Goal: Task Accomplishment & Management: Use online tool/utility

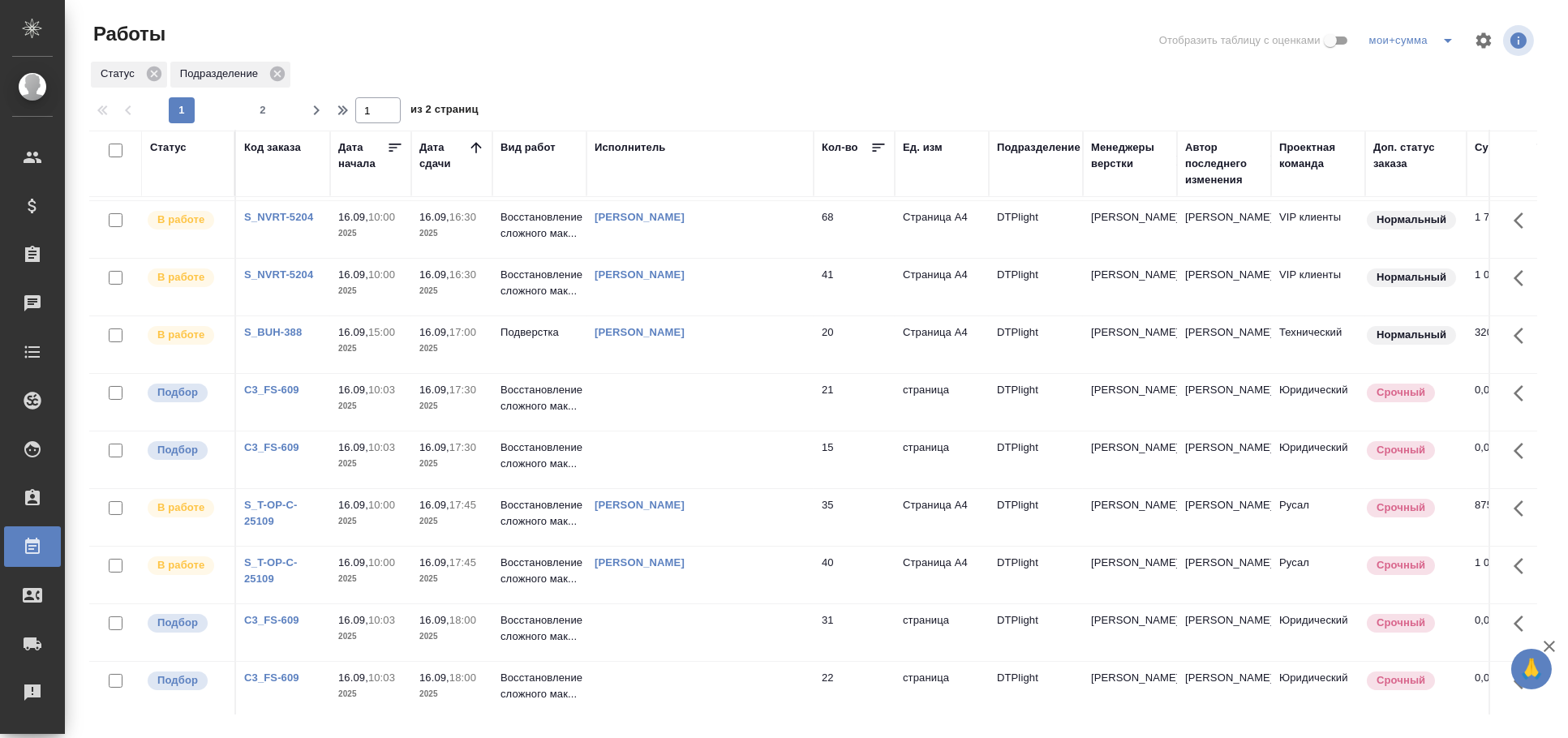
scroll to position [810, 0]
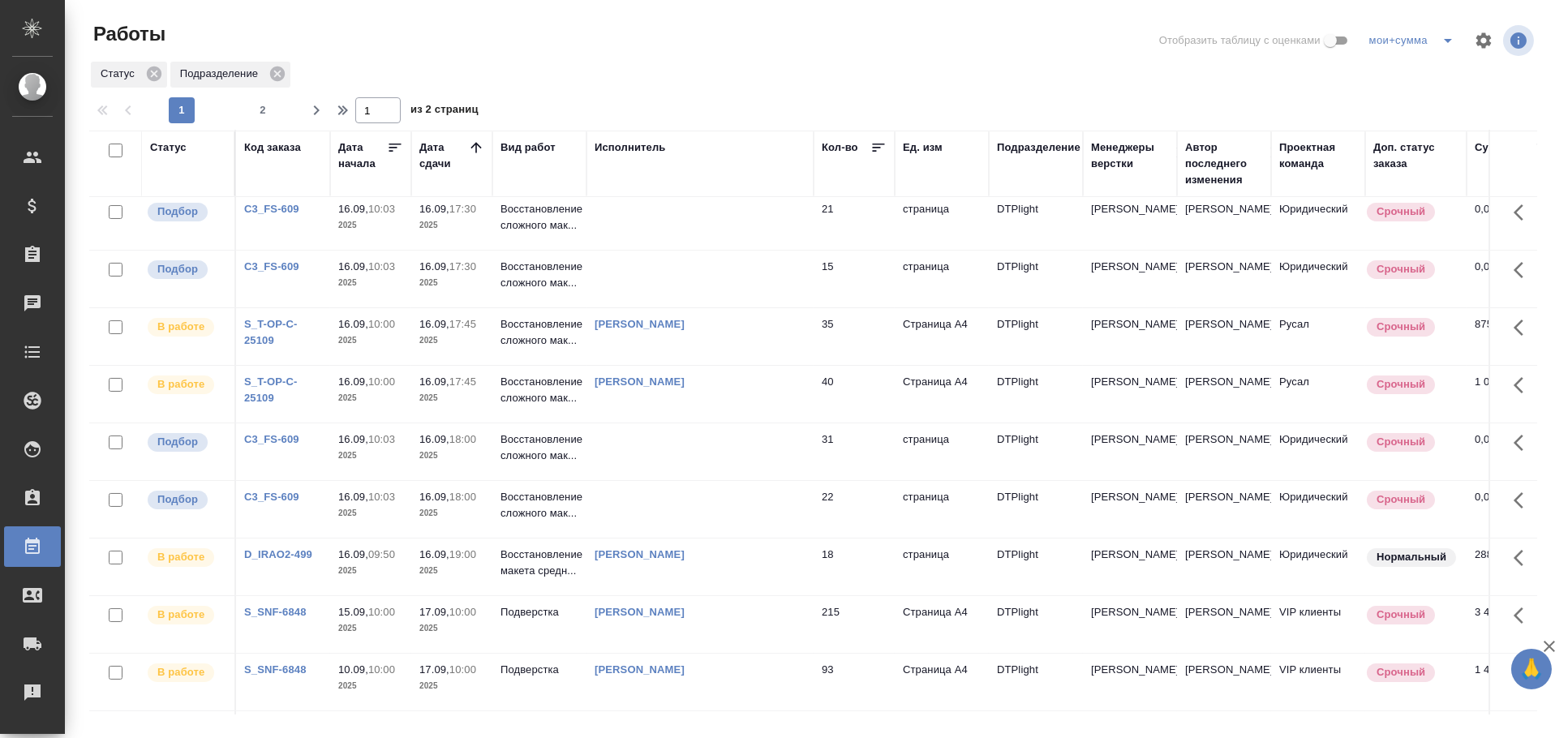
click at [743, 250] on td at bounding box center [700, 221] width 227 height 57
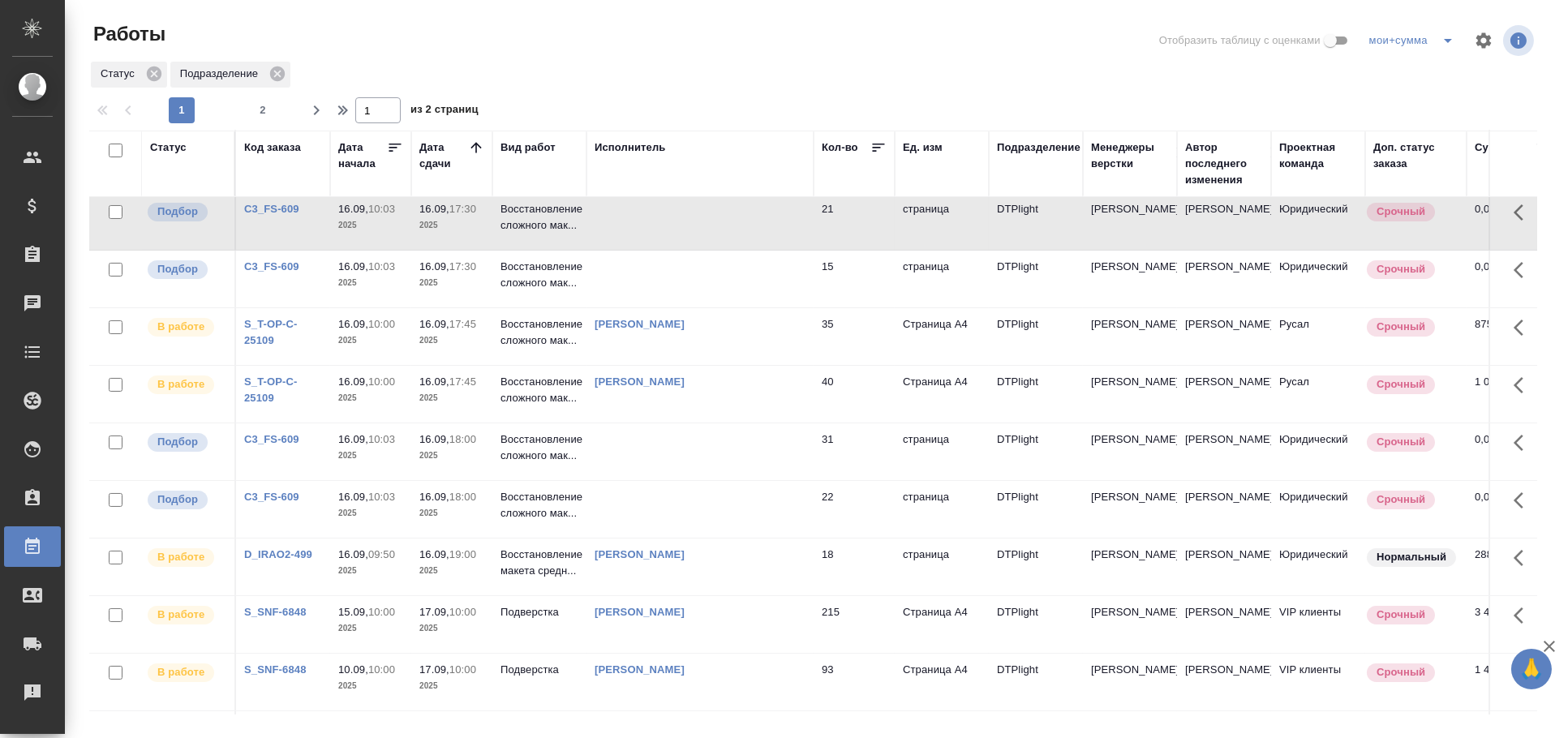
click at [743, 250] on td at bounding box center [700, 221] width 227 height 57
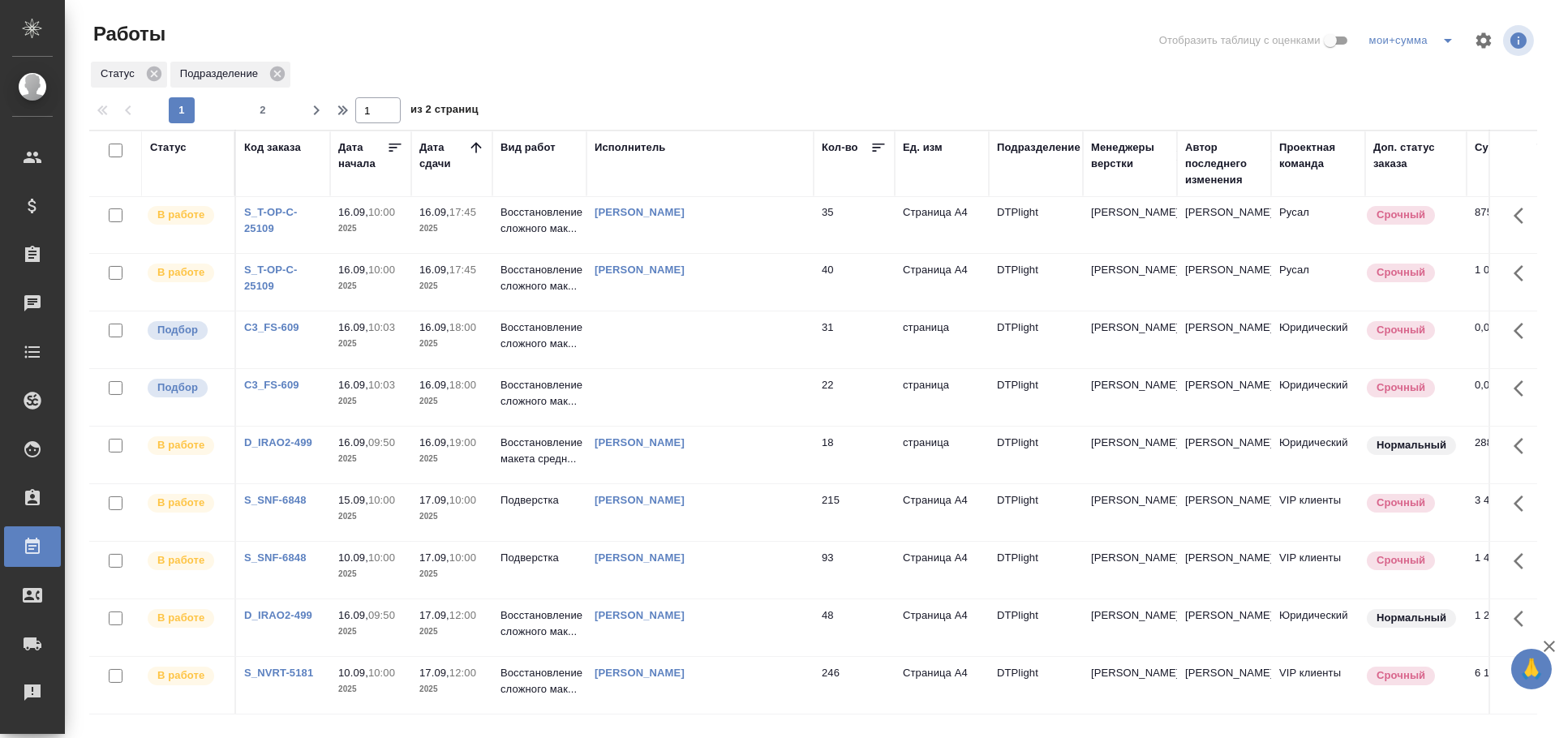
scroll to position [899, 0]
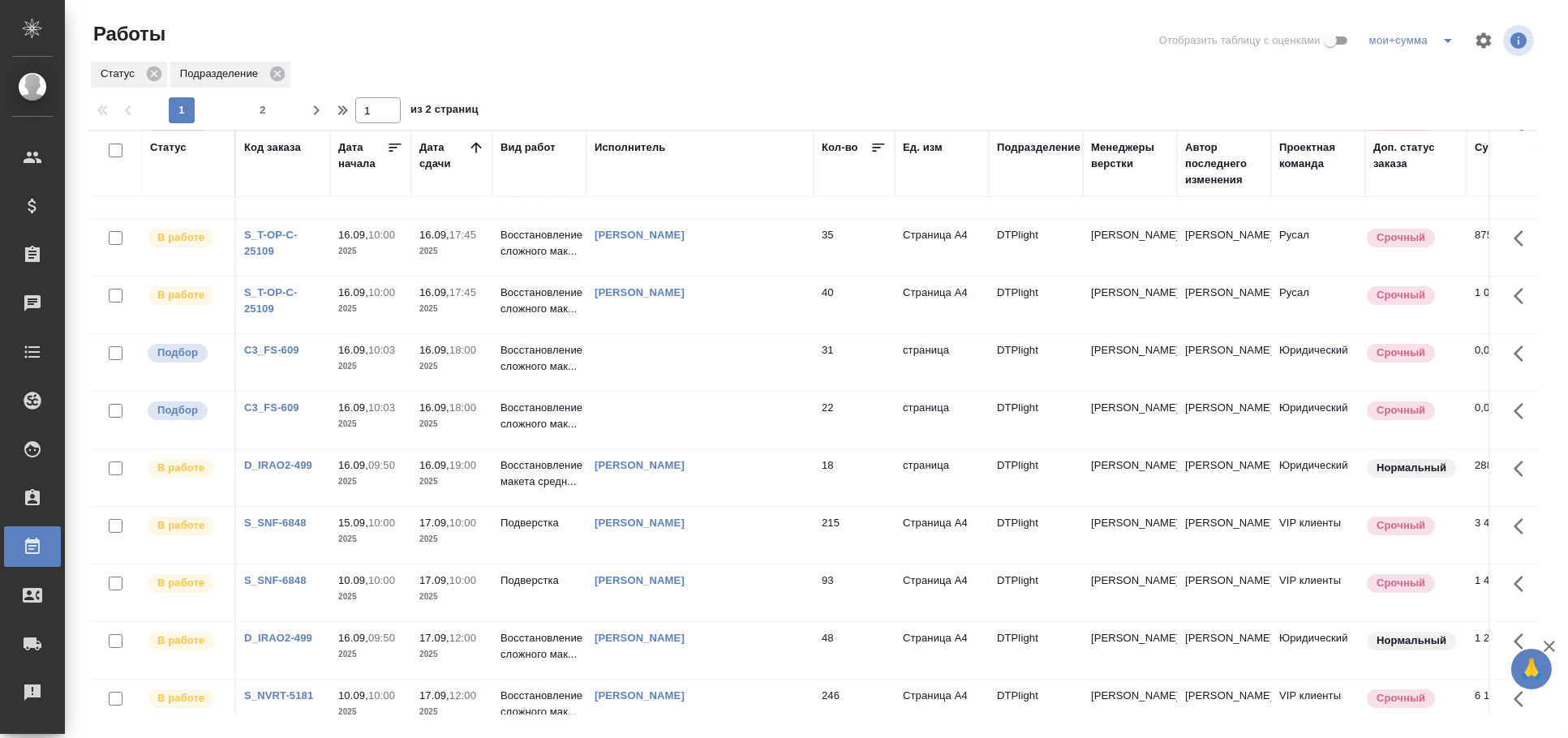
click at [707, 218] on td at bounding box center [700, 189] width 227 height 57
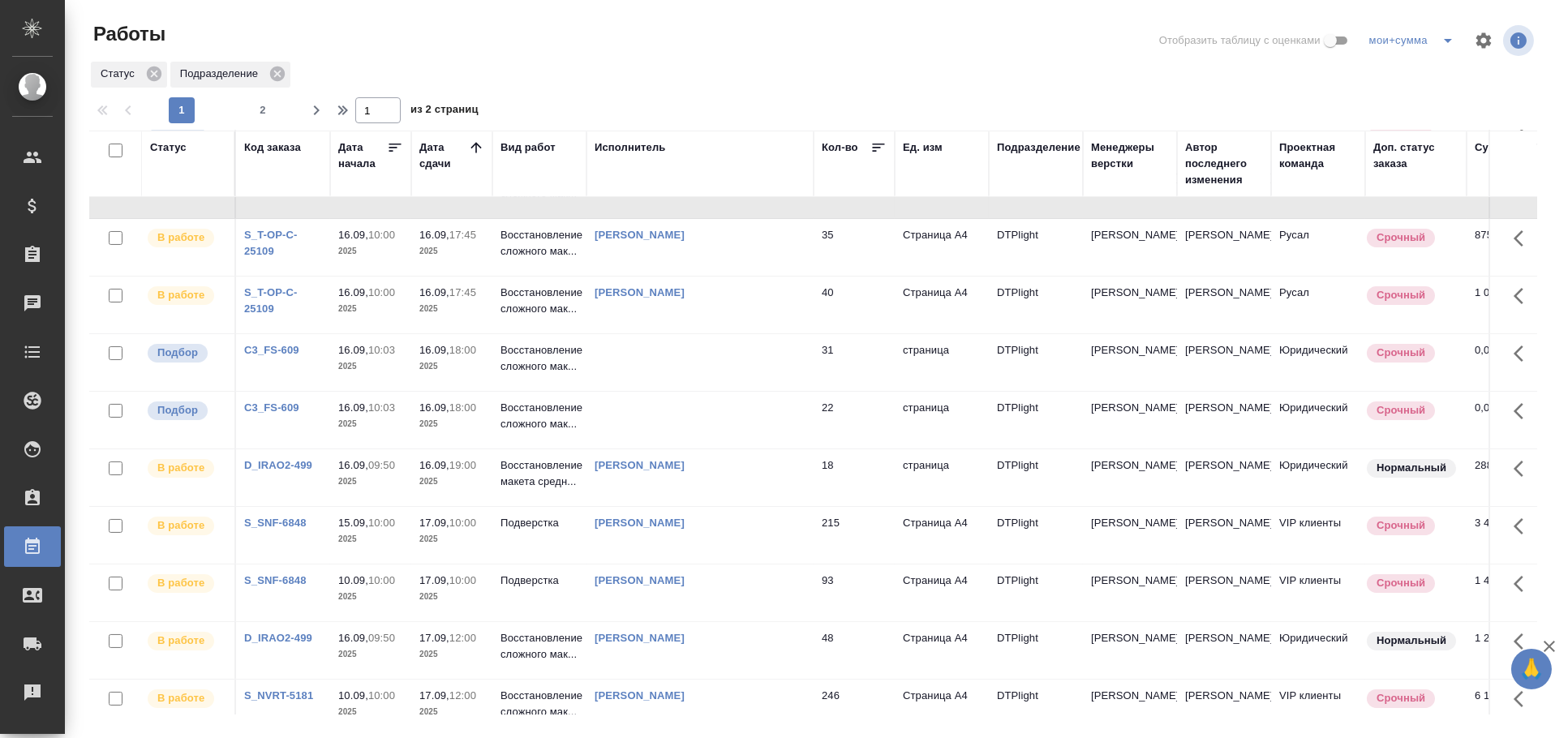
click at [707, 218] on td at bounding box center [700, 189] width 227 height 57
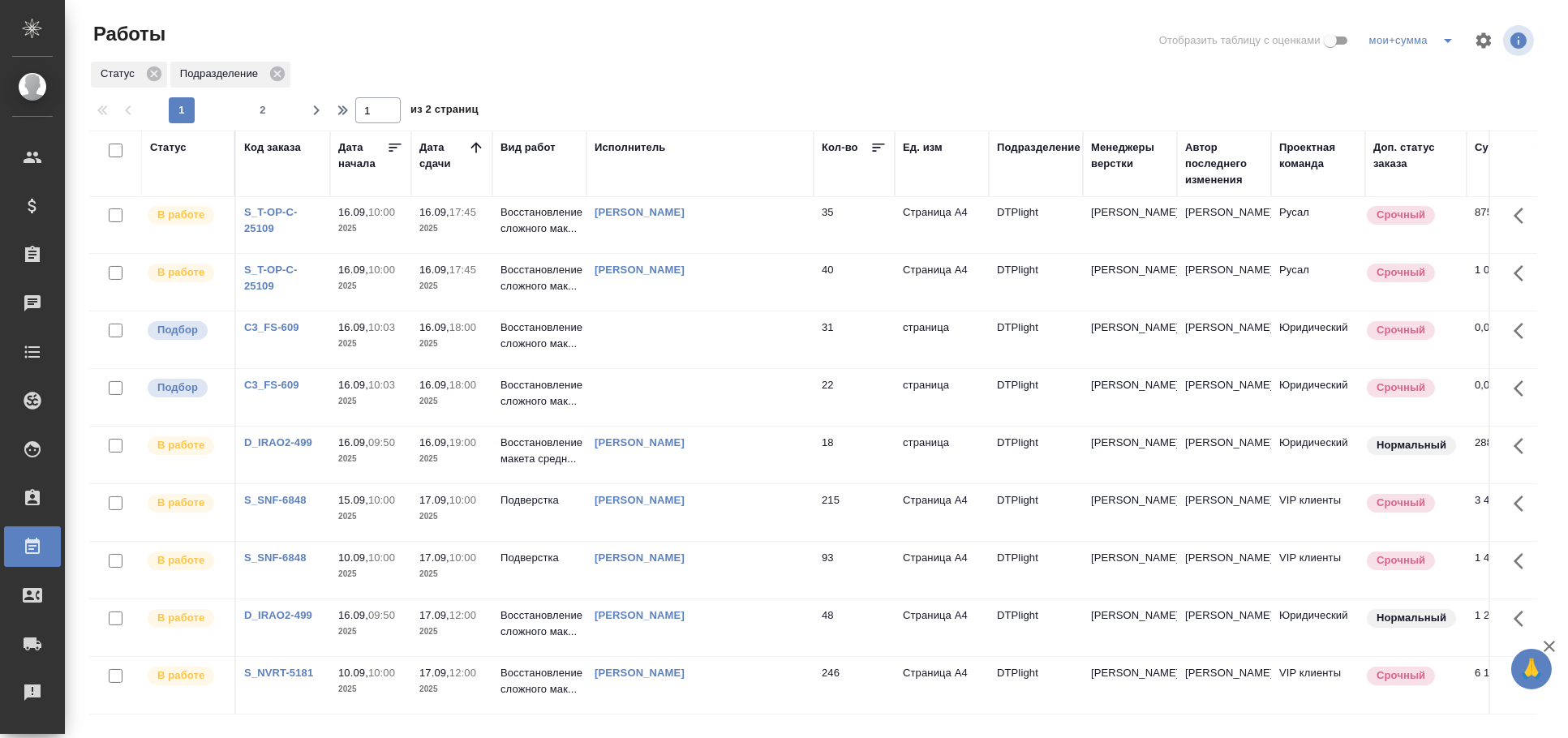
scroll to position [1081, 0]
click at [775, 357] on td at bounding box center [700, 339] width 227 height 57
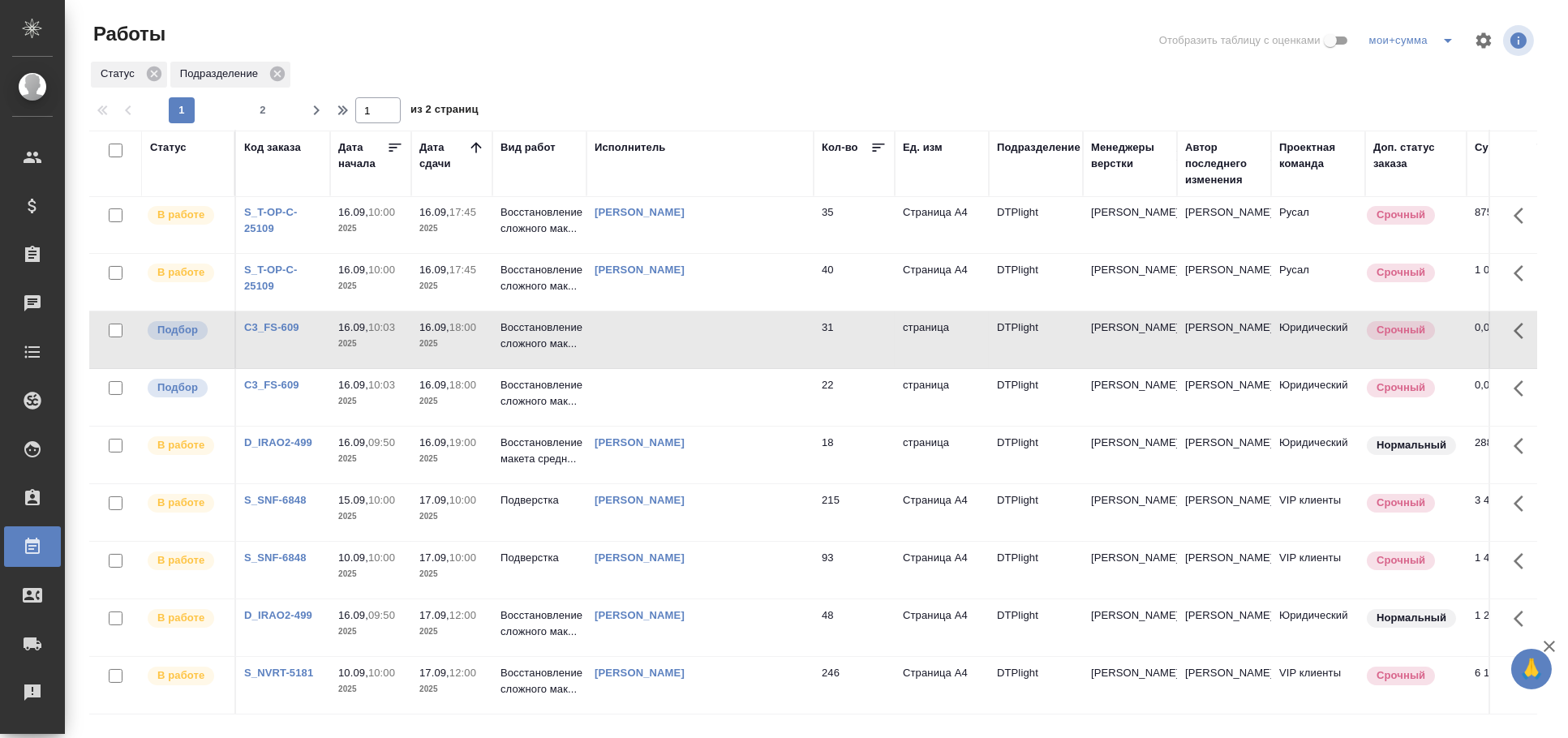
click at [770, 357] on td at bounding box center [700, 339] width 227 height 57
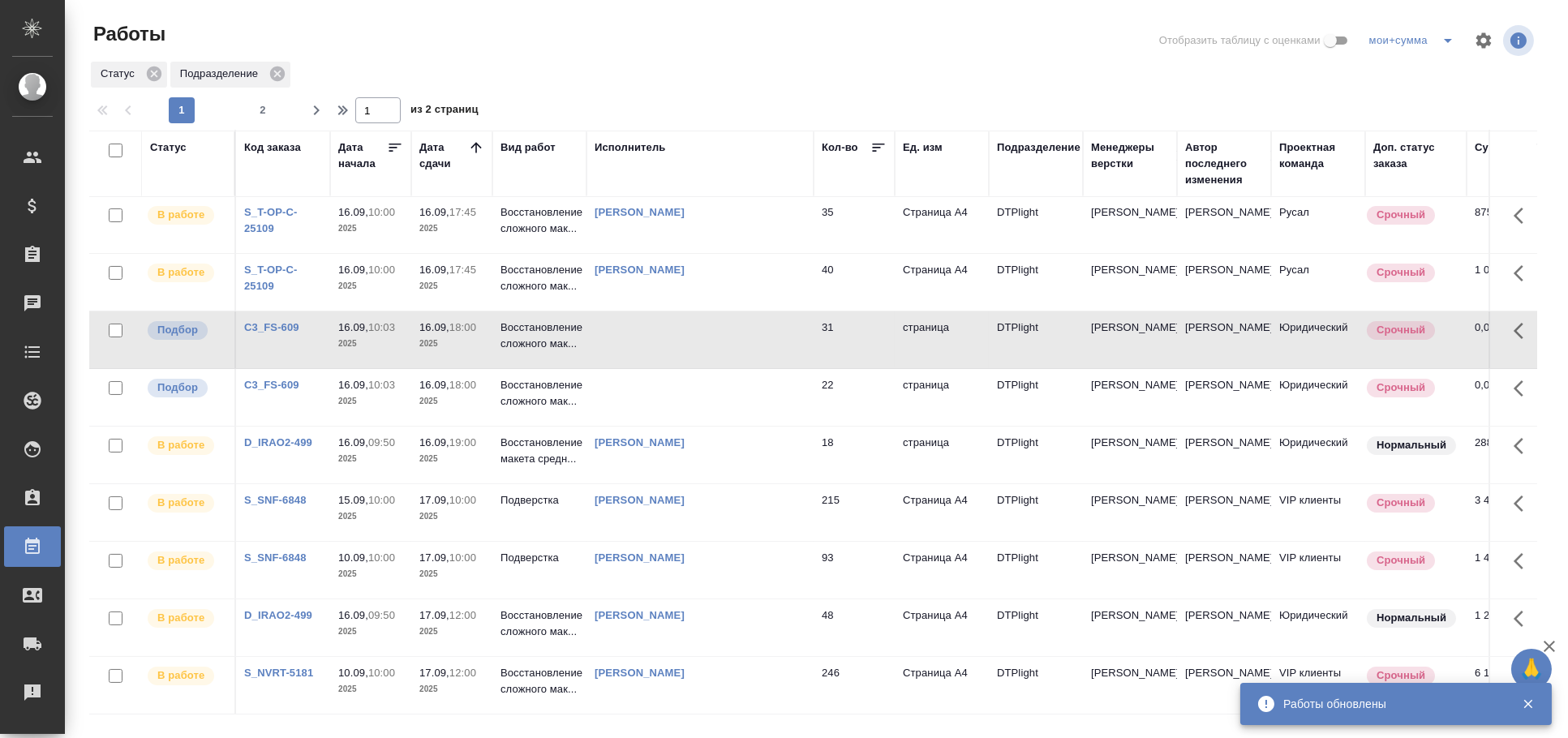
click at [721, 406] on td at bounding box center [700, 397] width 227 height 57
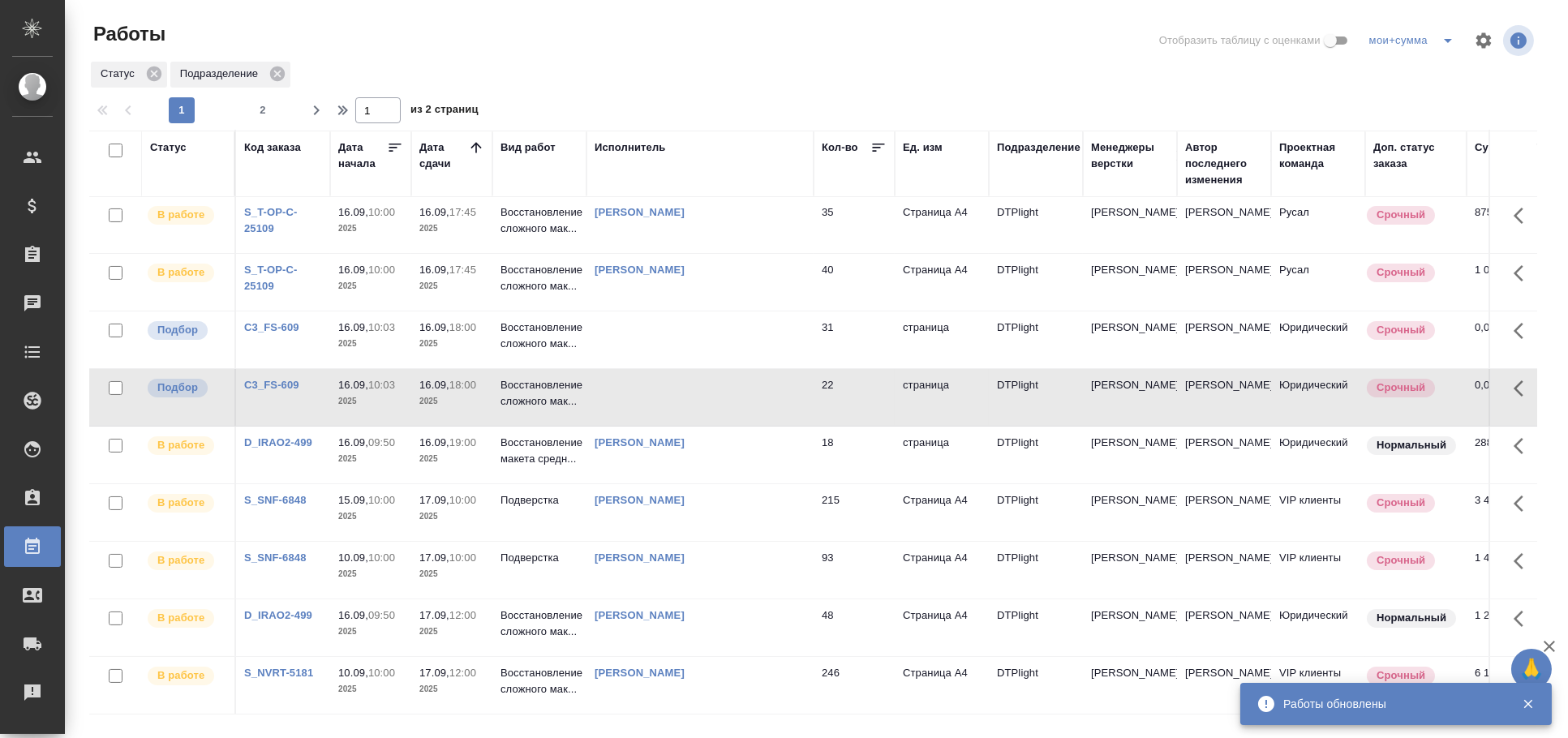
click at [721, 406] on td at bounding box center [700, 397] width 227 height 57
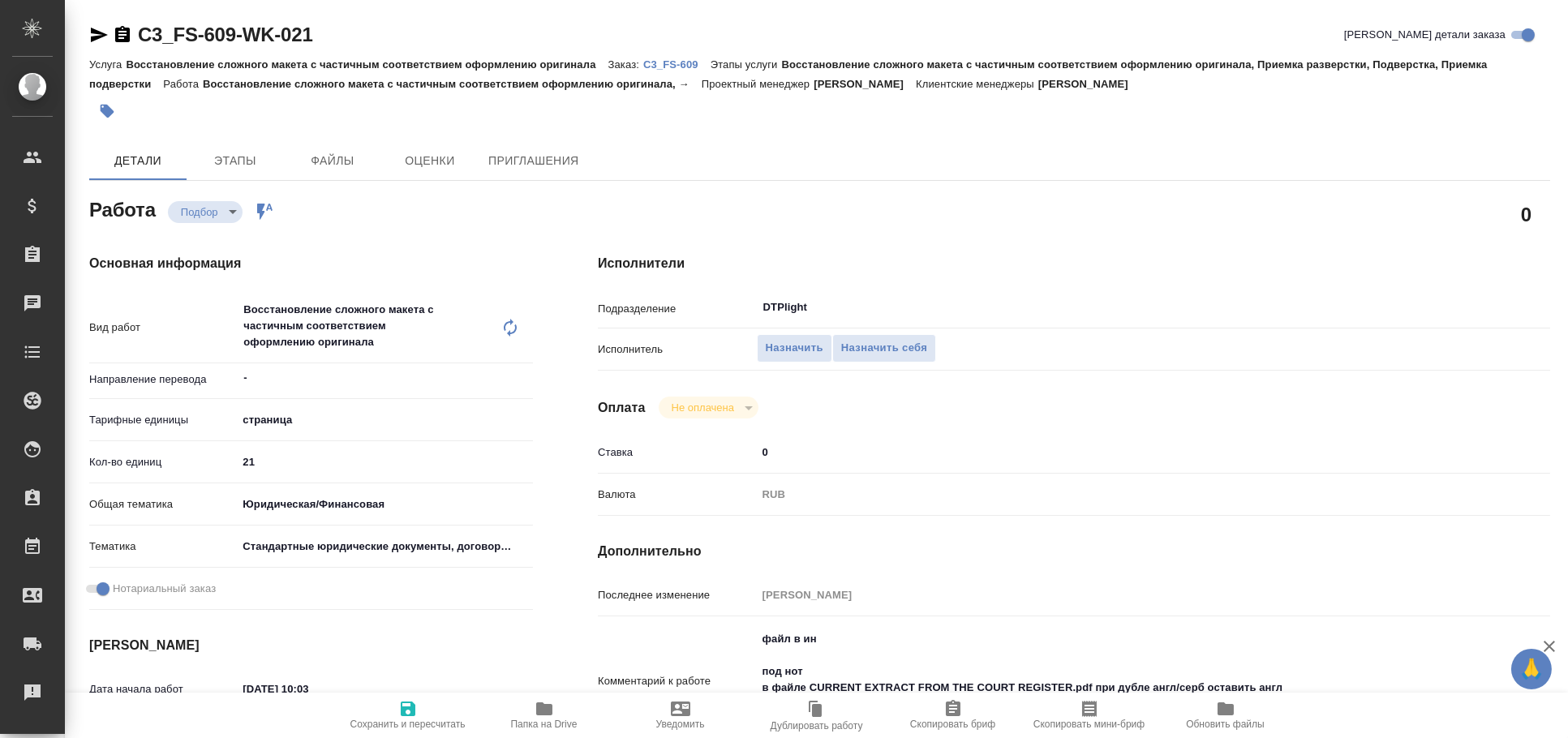
type textarea "x"
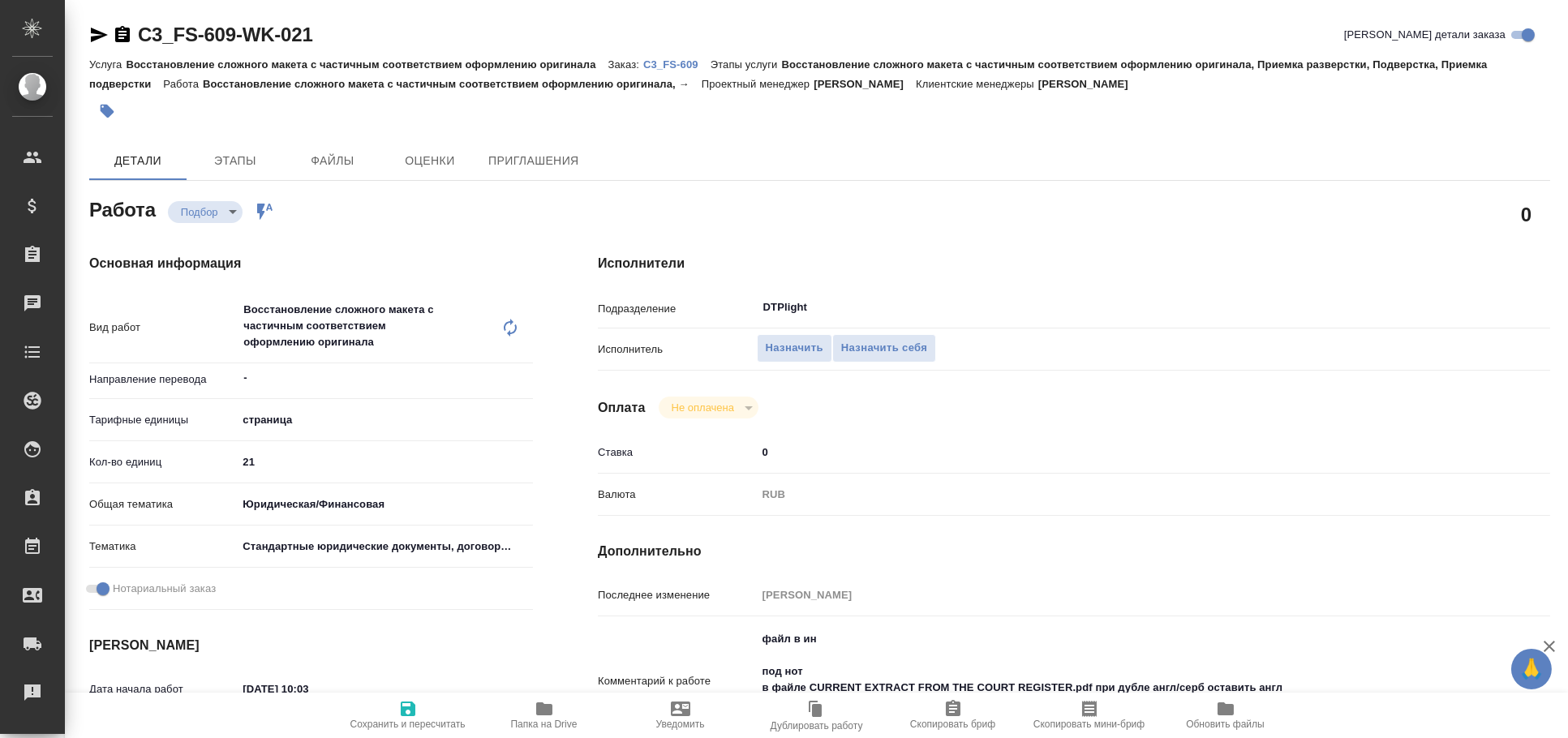
click at [94, 31] on icon "button" at bounding box center [99, 35] width 17 height 15
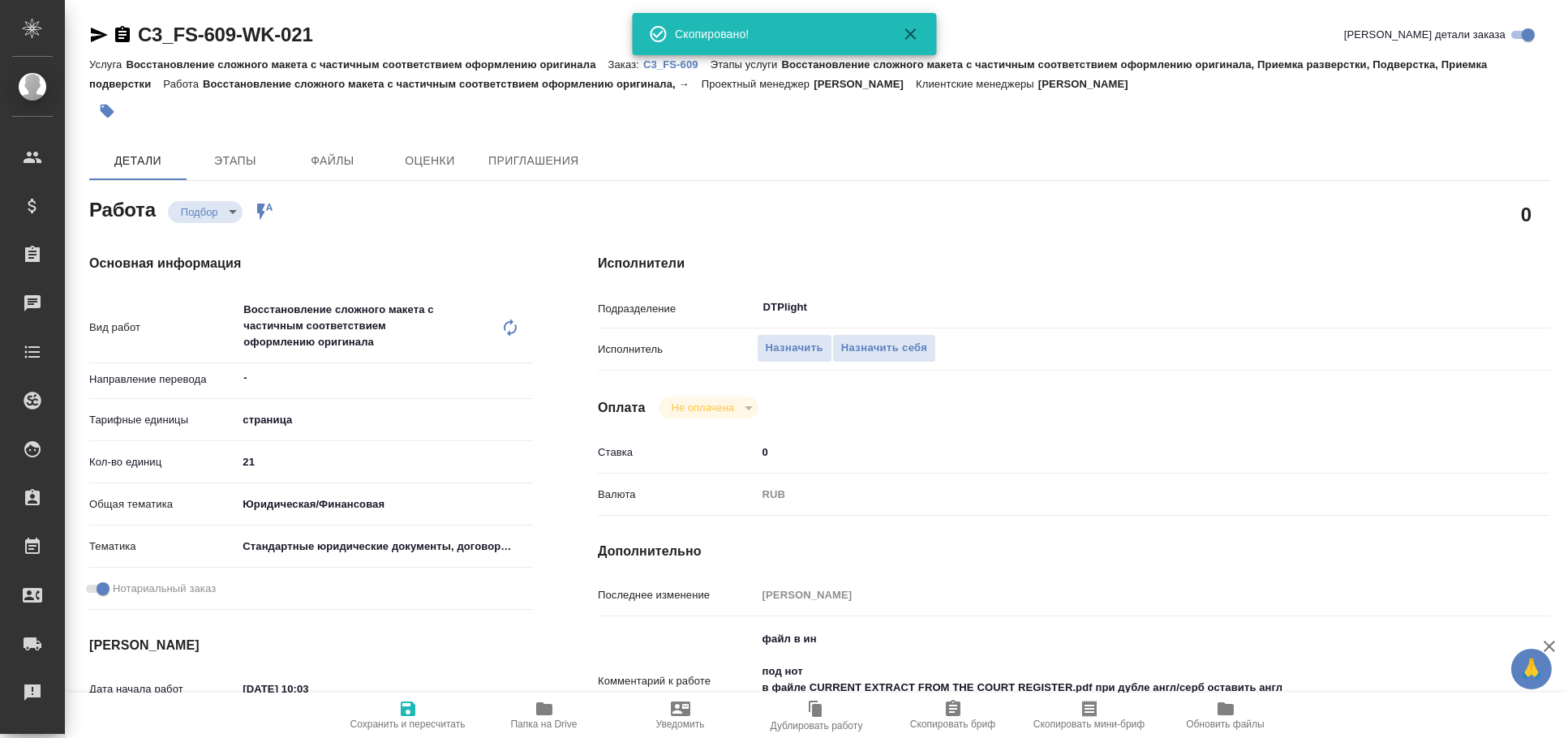
type textarea "x"
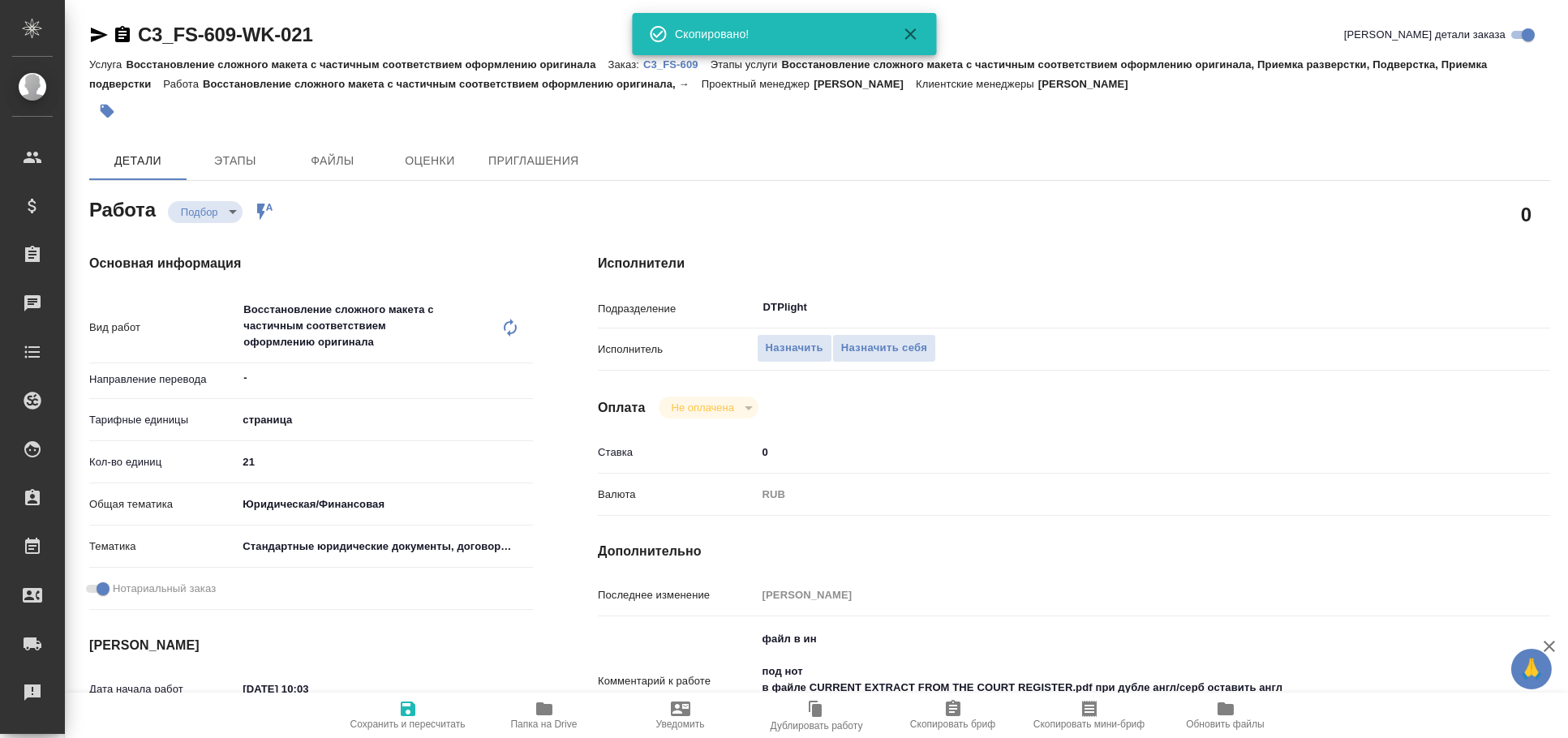
type textarea "x"
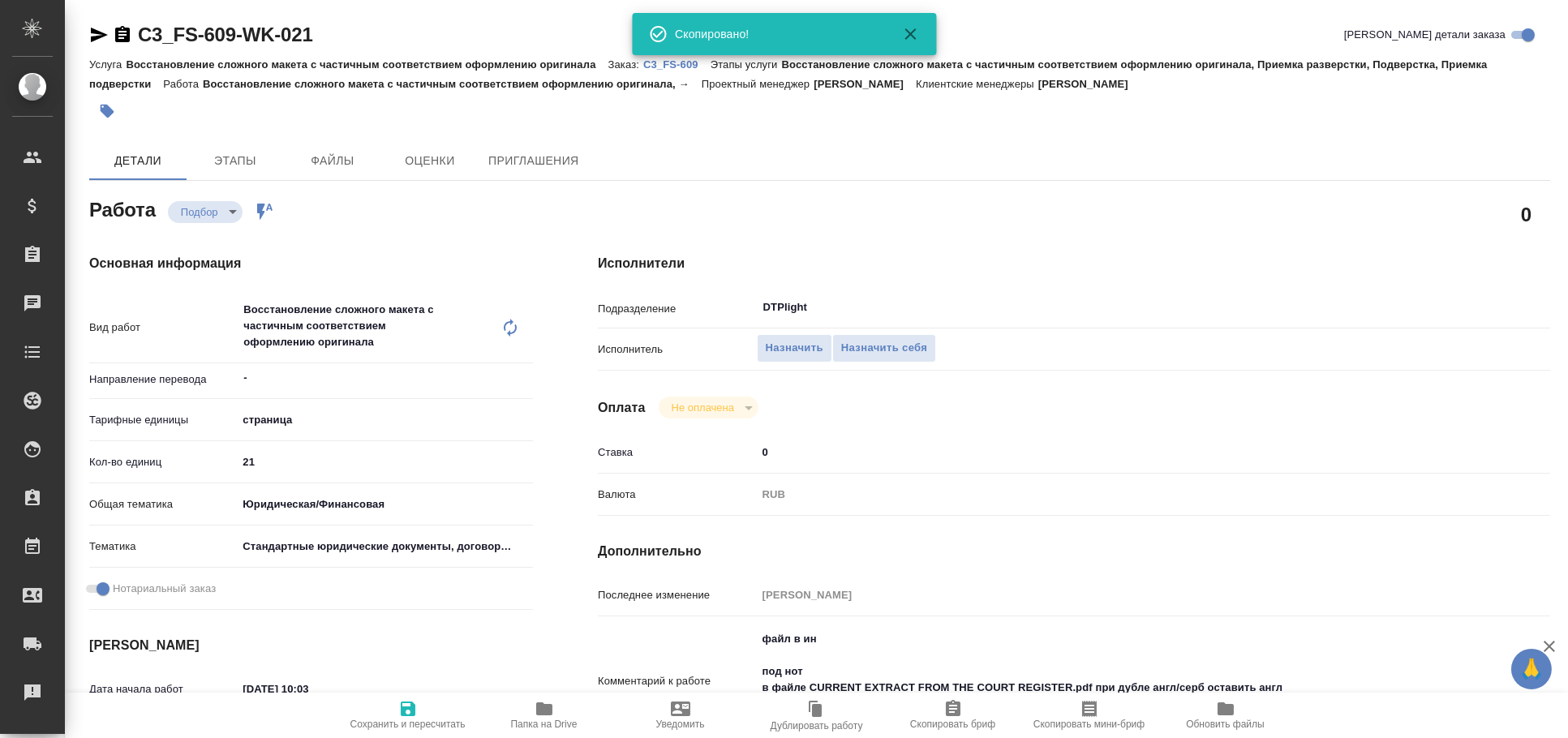
type textarea "x"
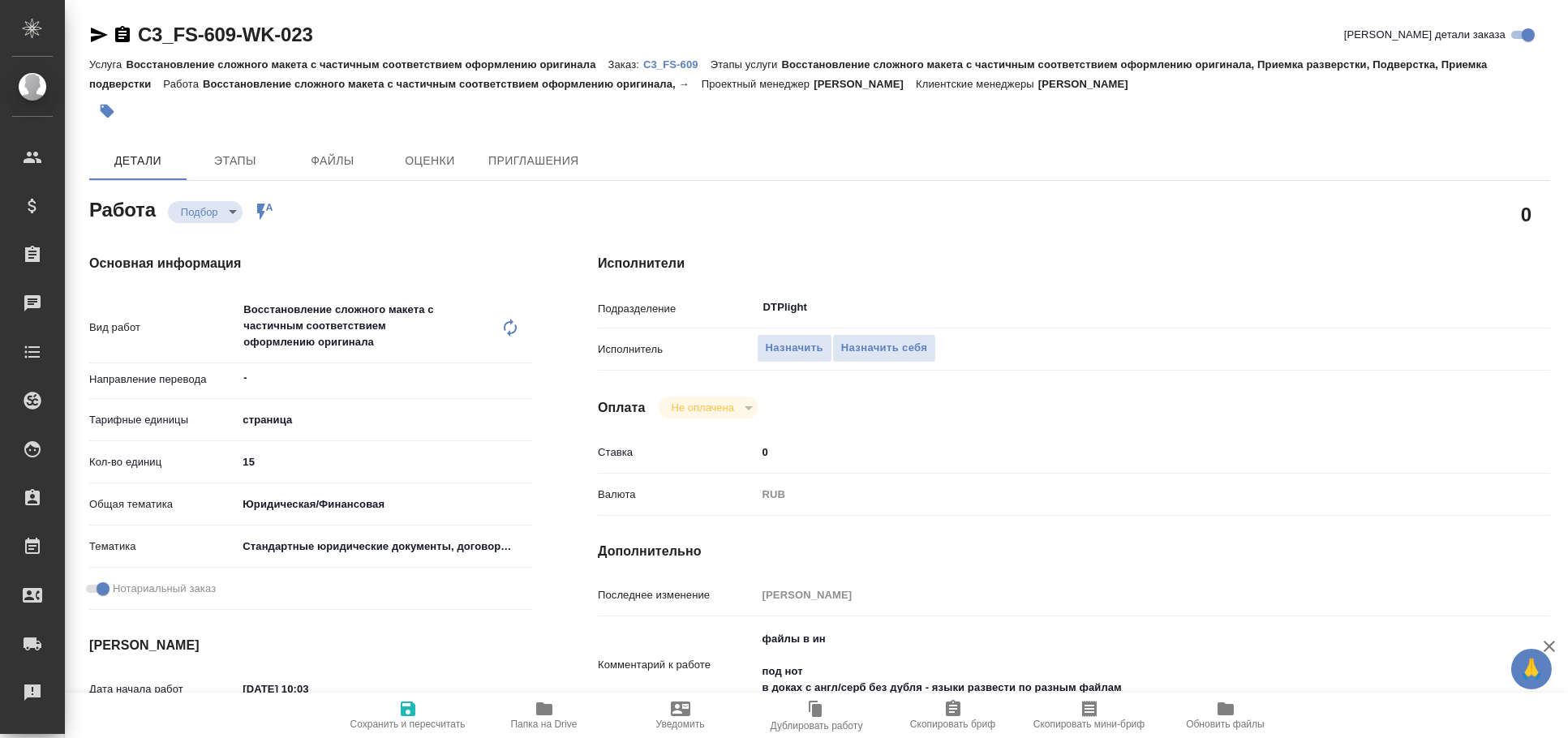
type textarea "x"
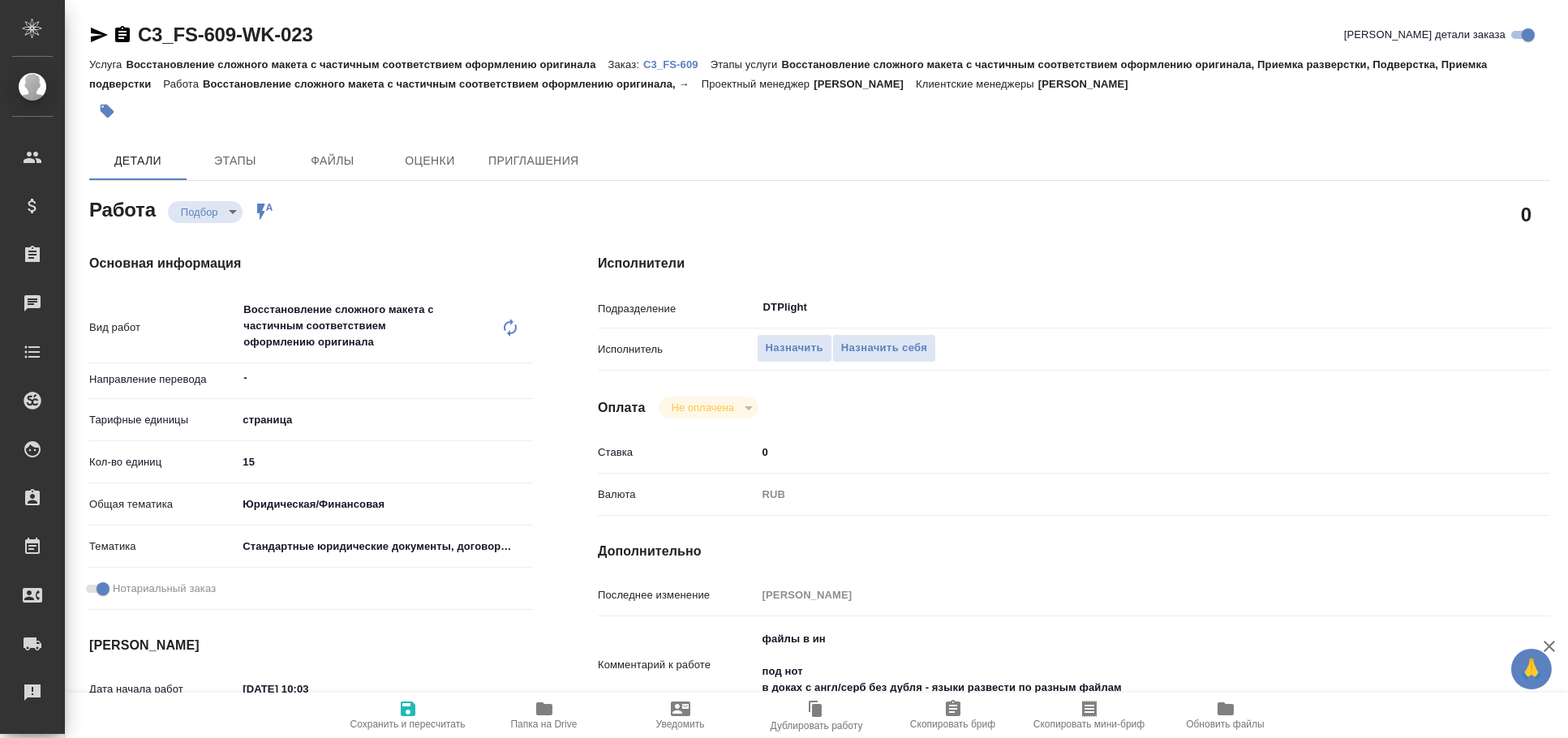
type textarea "x"
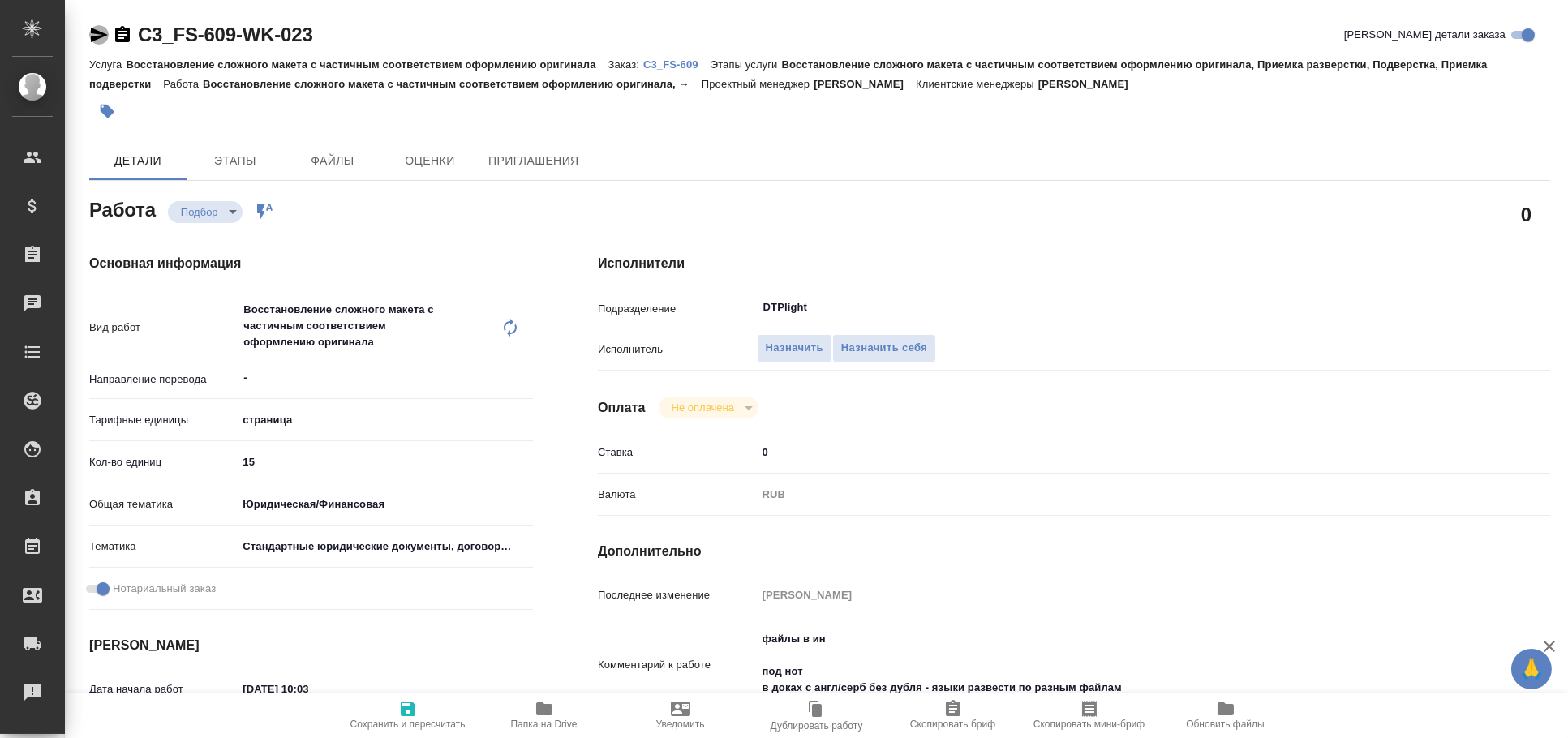
click at [92, 30] on icon "button" at bounding box center [99, 35] width 17 height 15
type textarea "x"
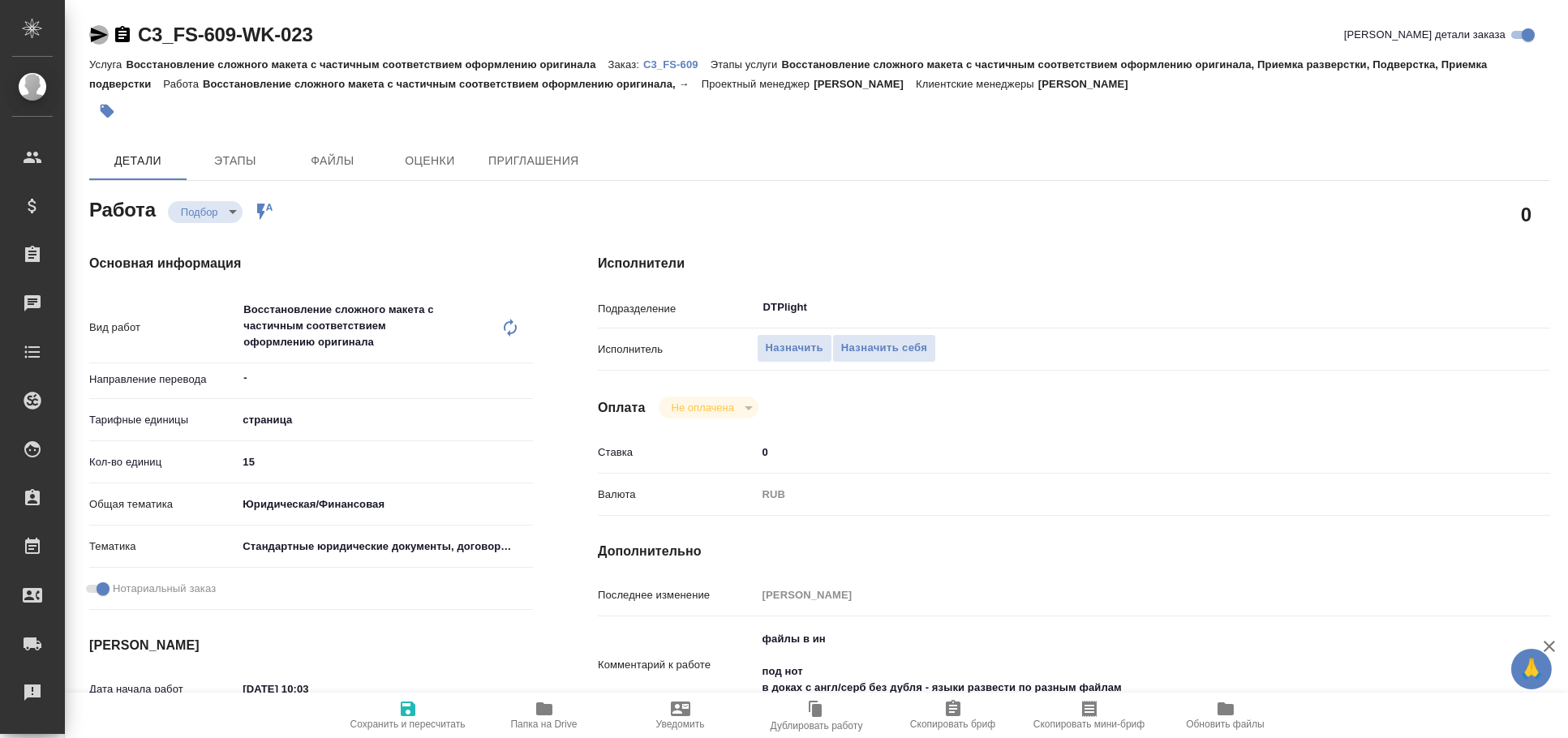
type textarea "x"
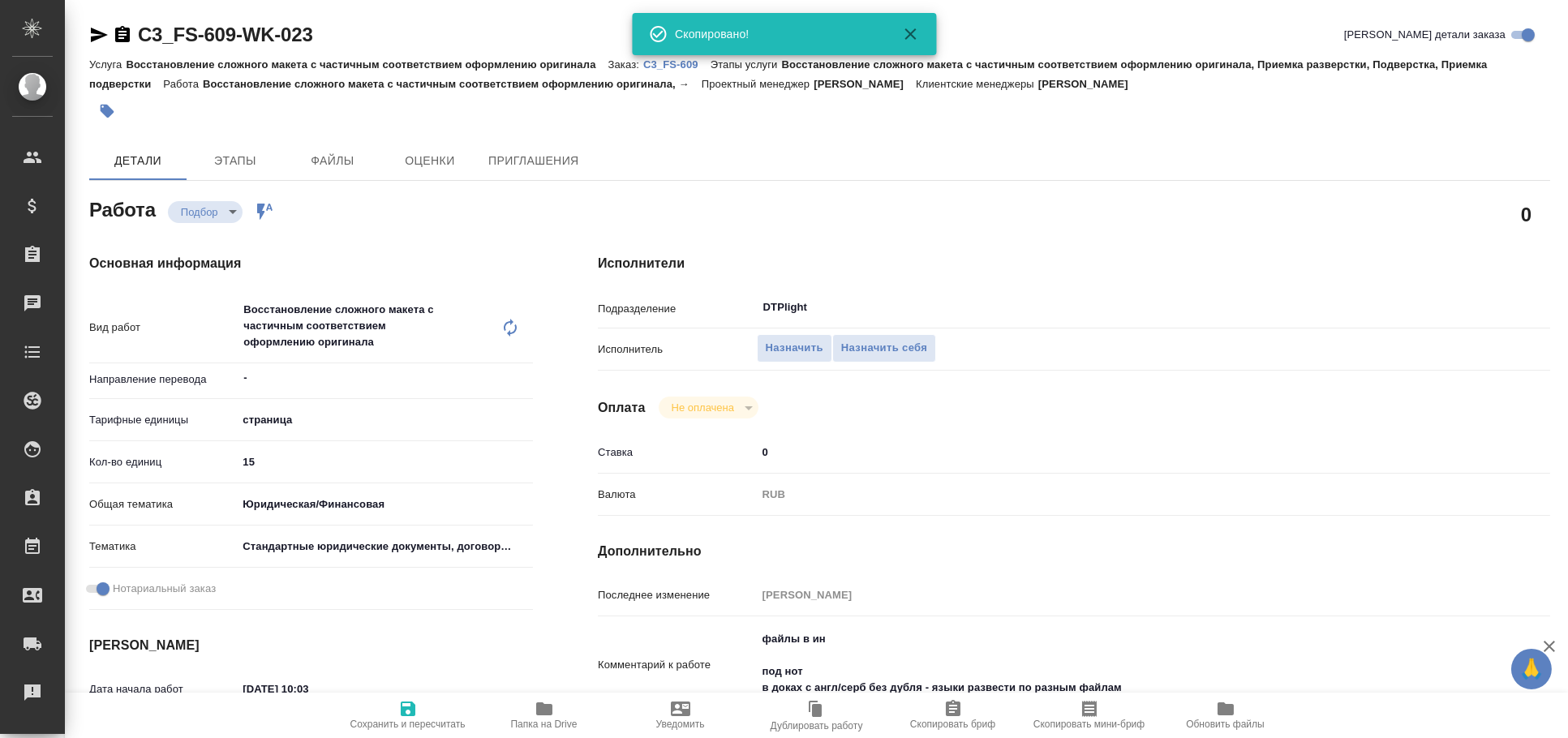
type textarea "x"
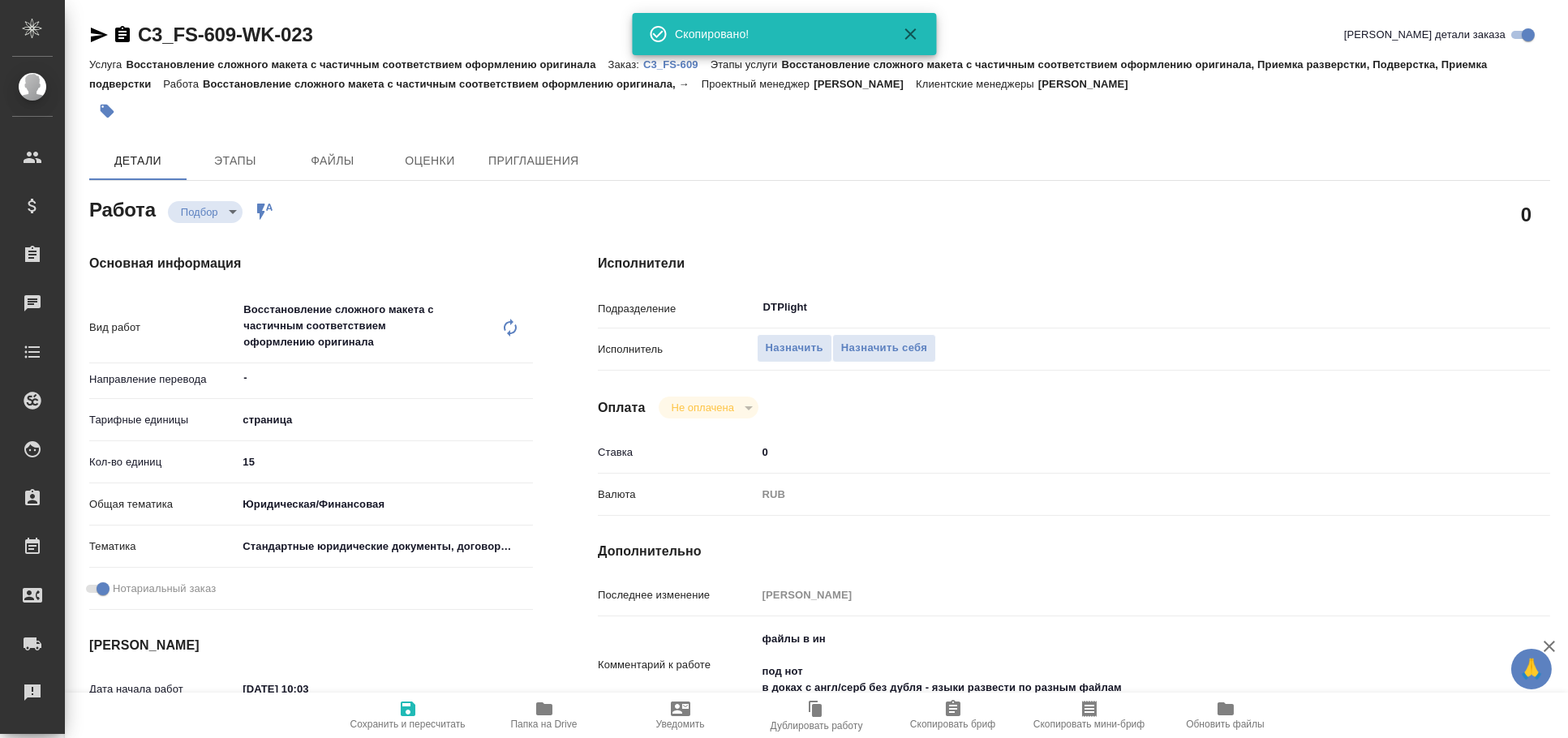
type textarea "x"
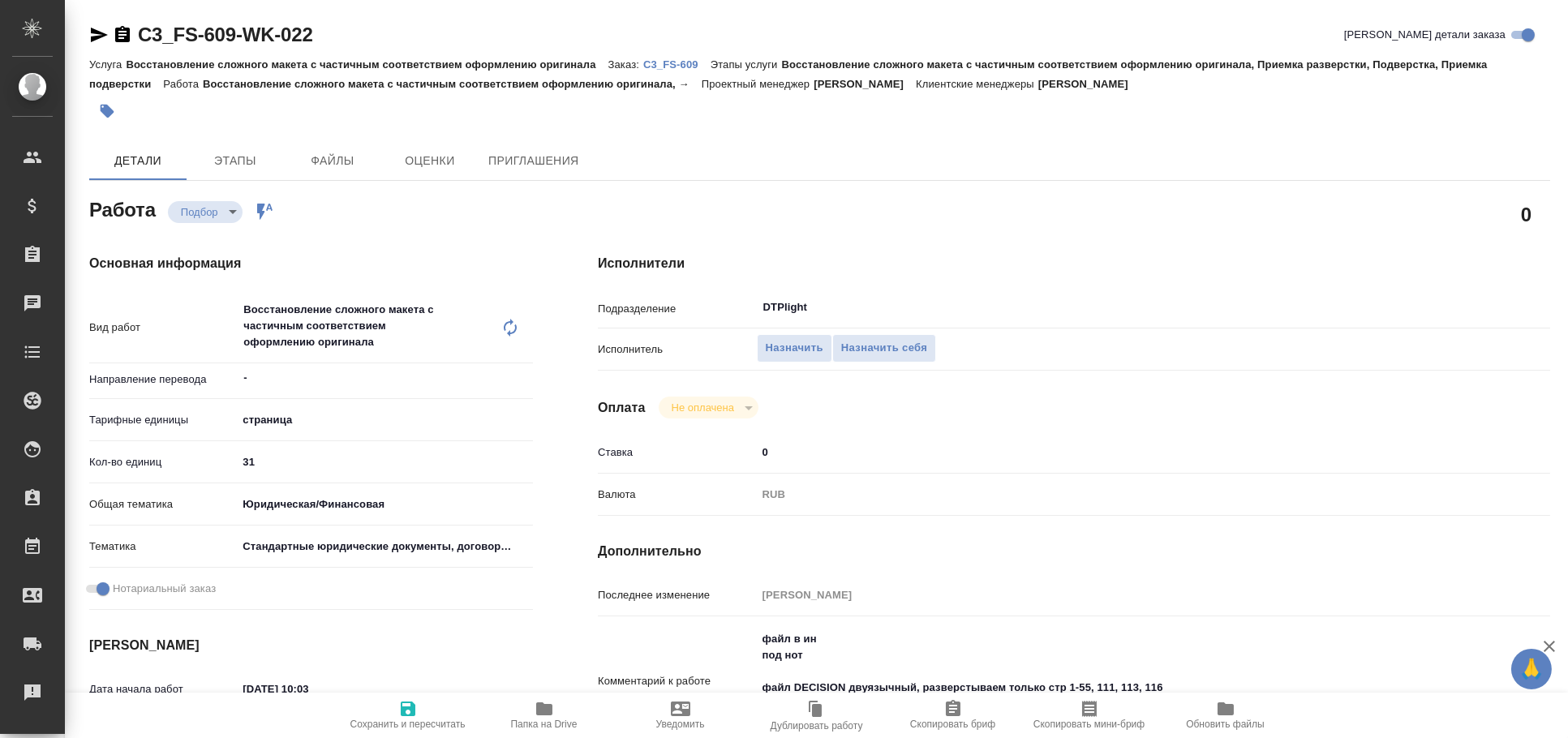
type textarea "x"
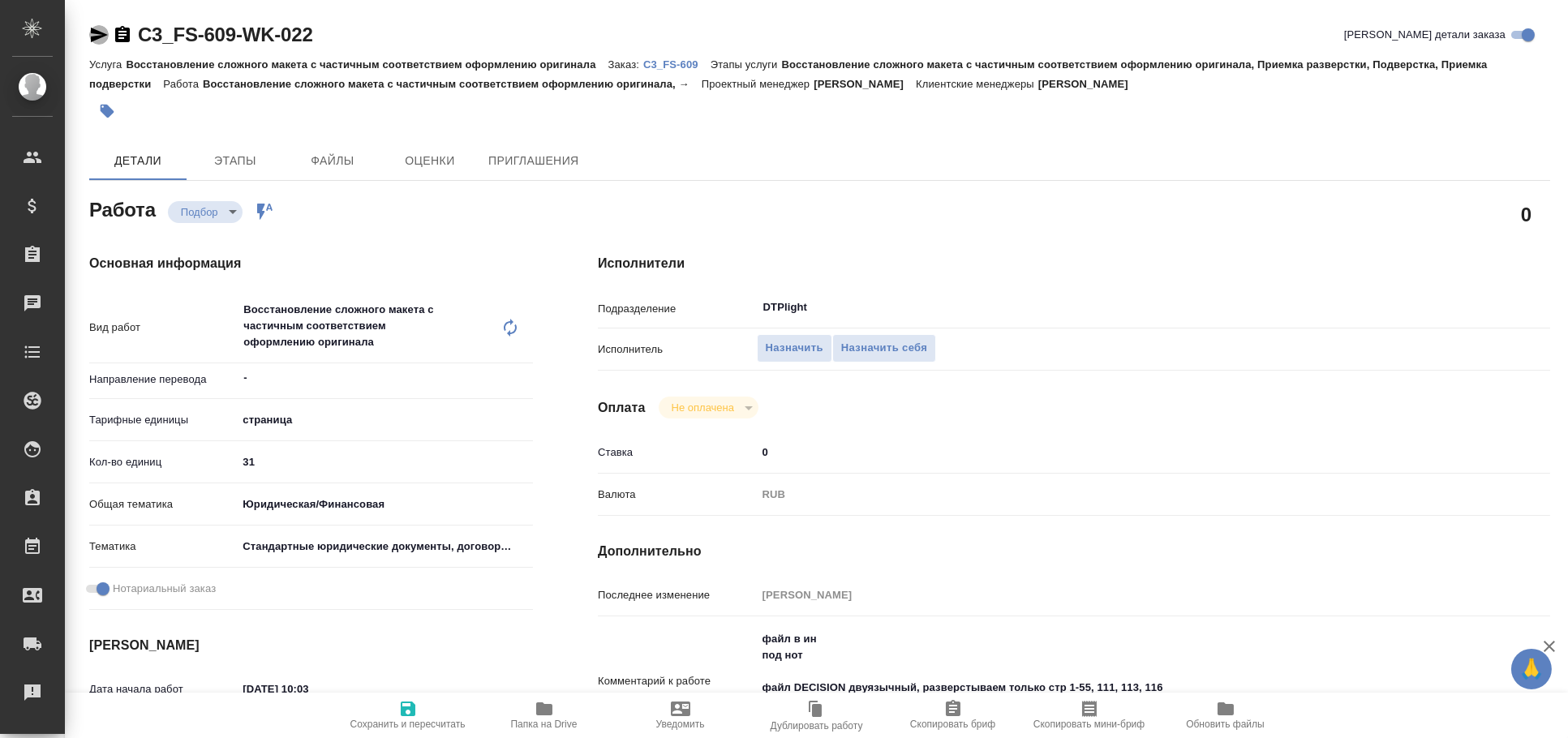
click at [95, 32] on icon "button" at bounding box center [99, 35] width 17 height 15
type textarea "x"
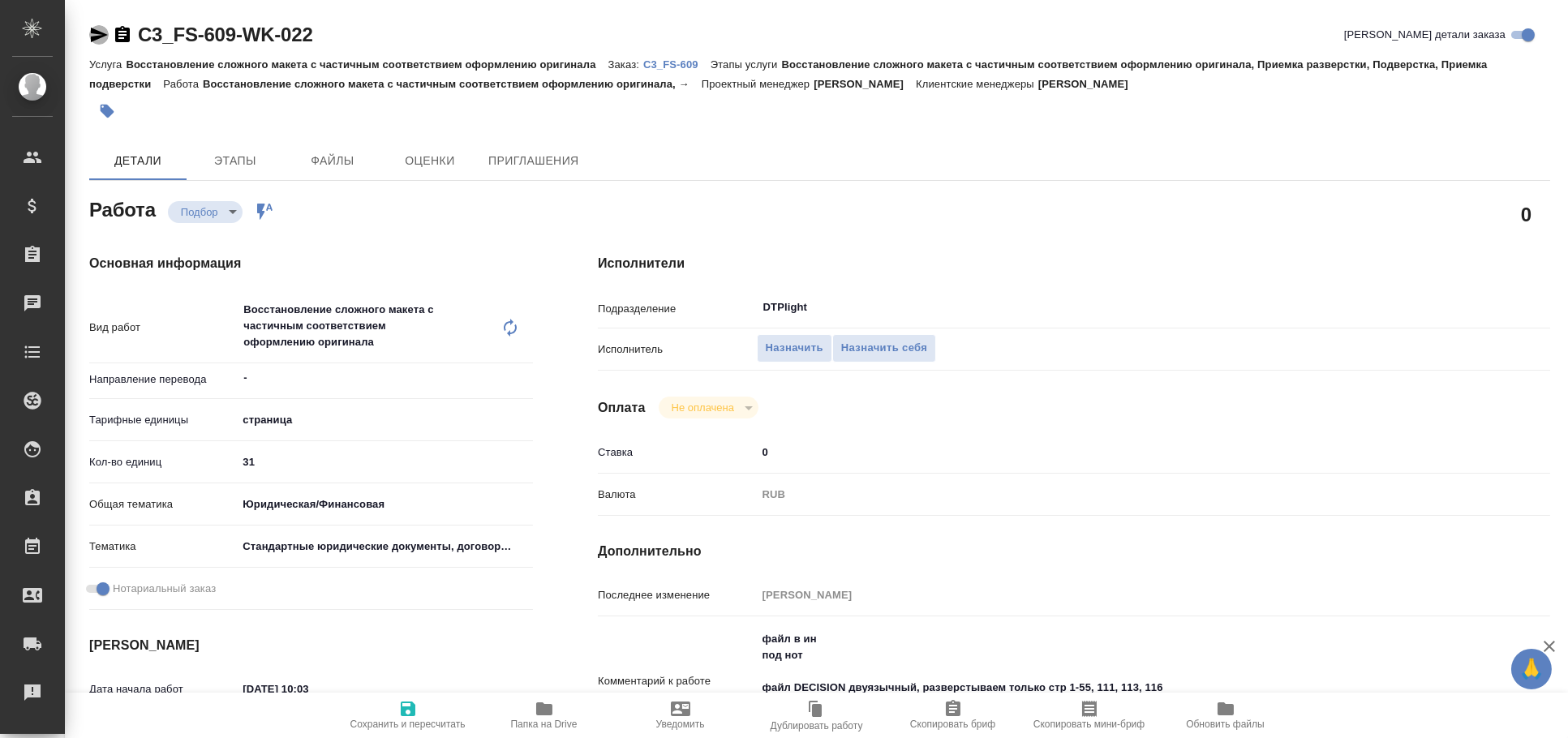
type textarea "x"
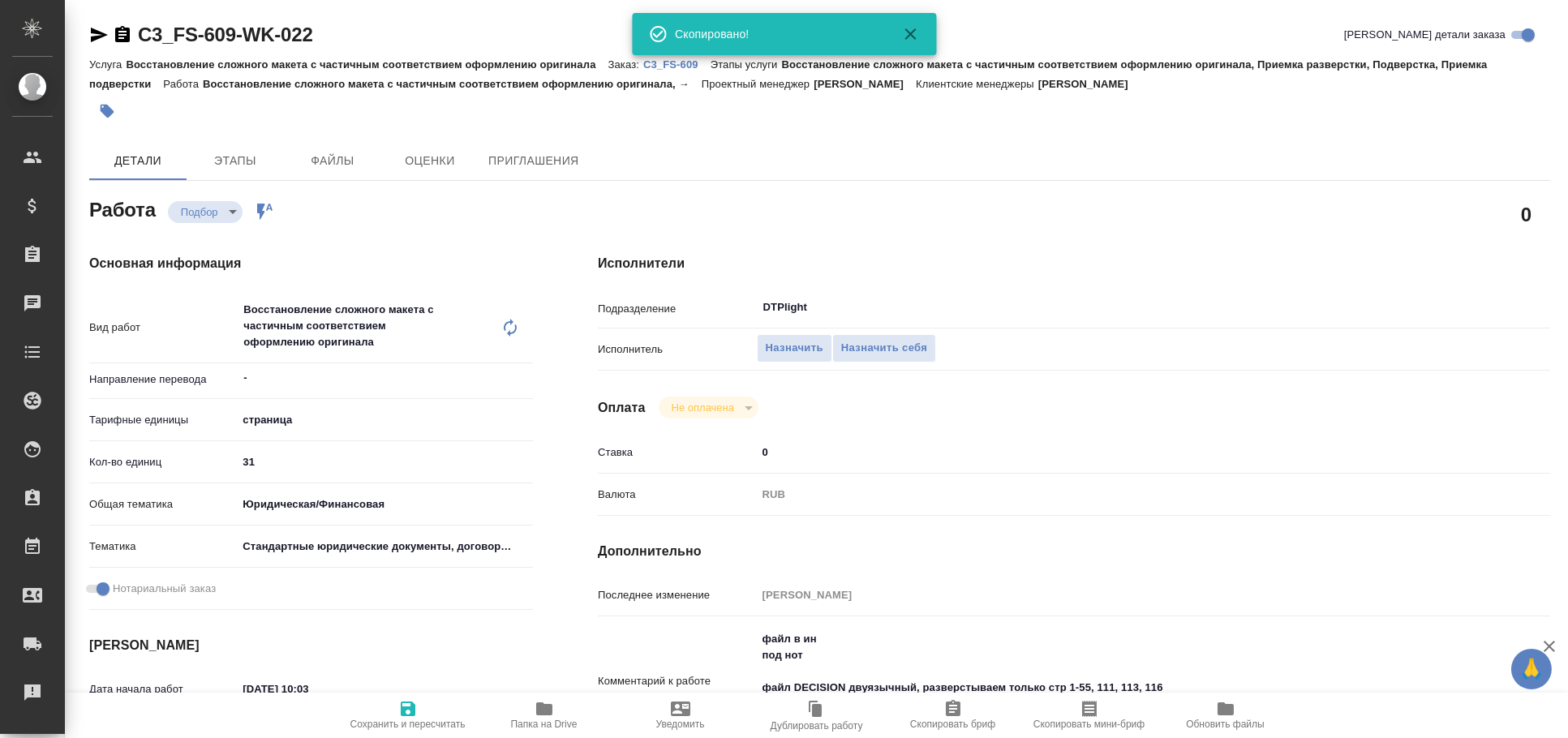
type textarea "x"
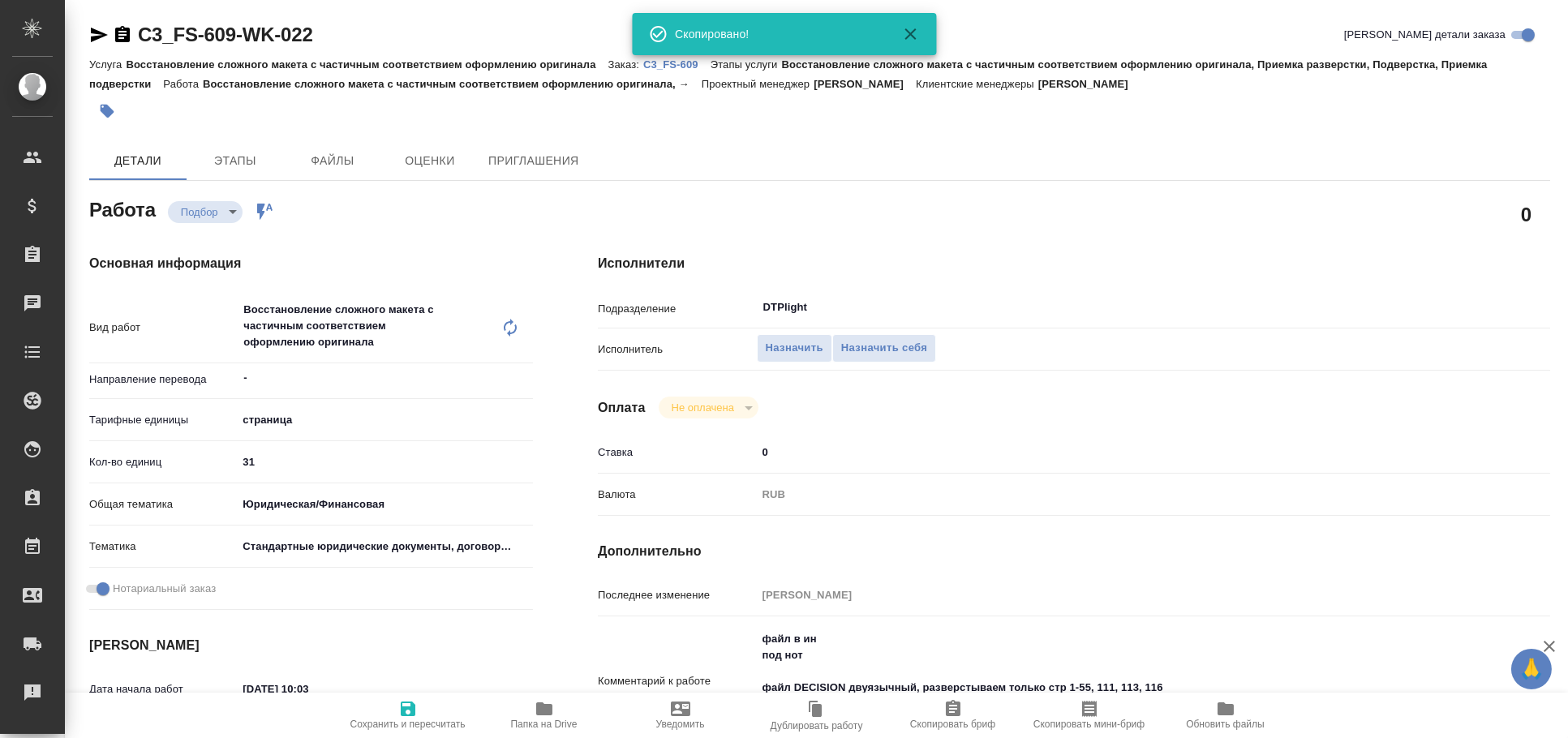
type textarea "x"
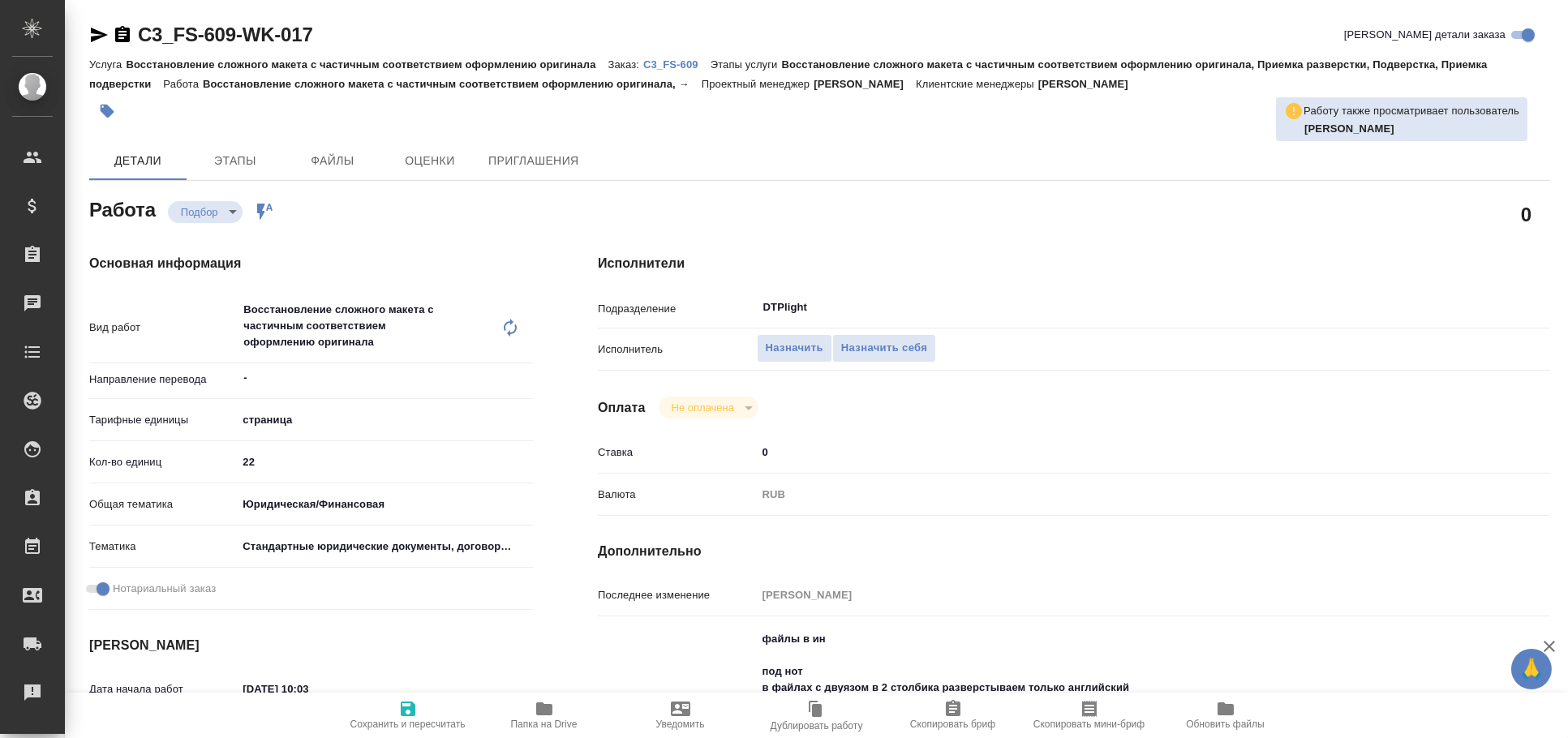
type textarea "x"
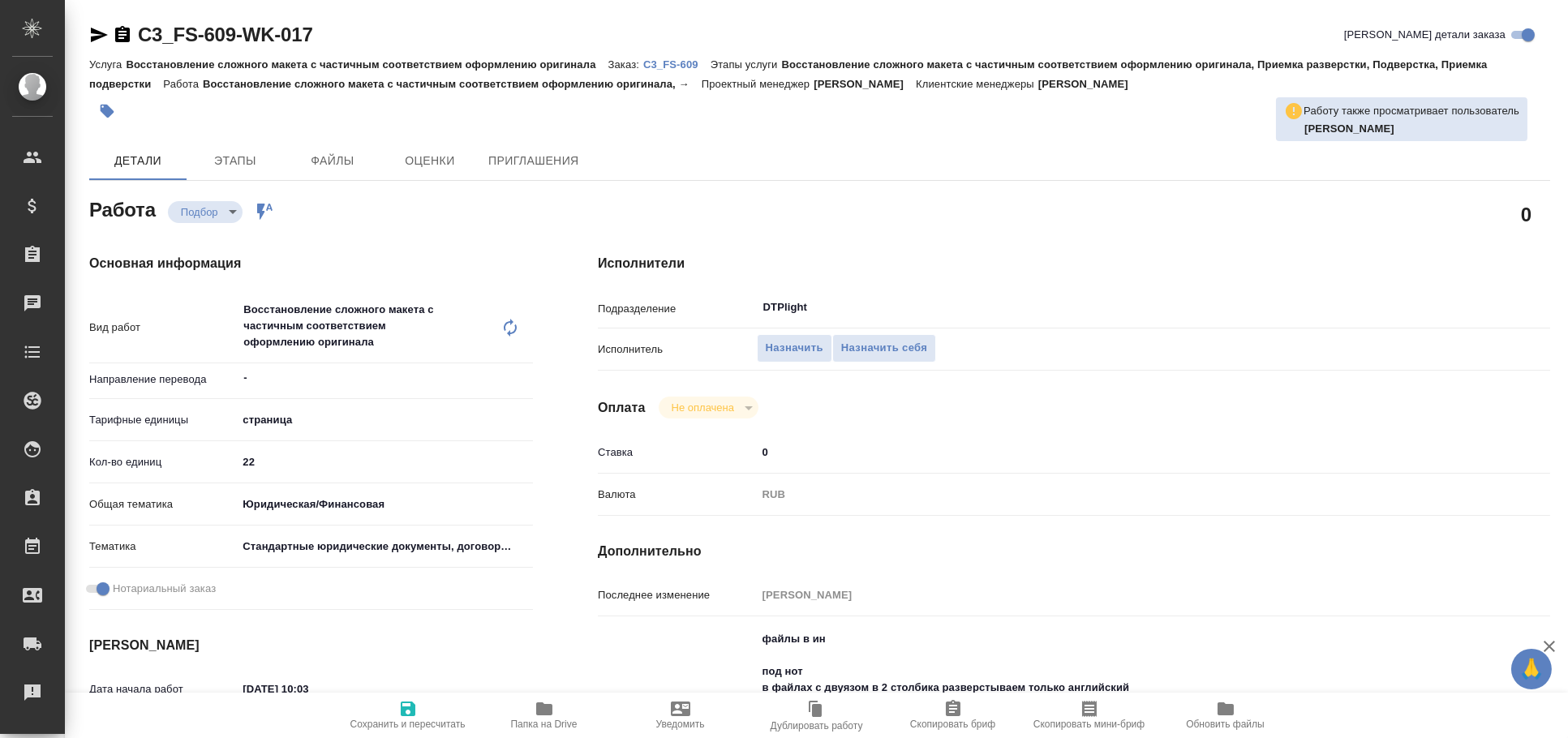
type textarea "x"
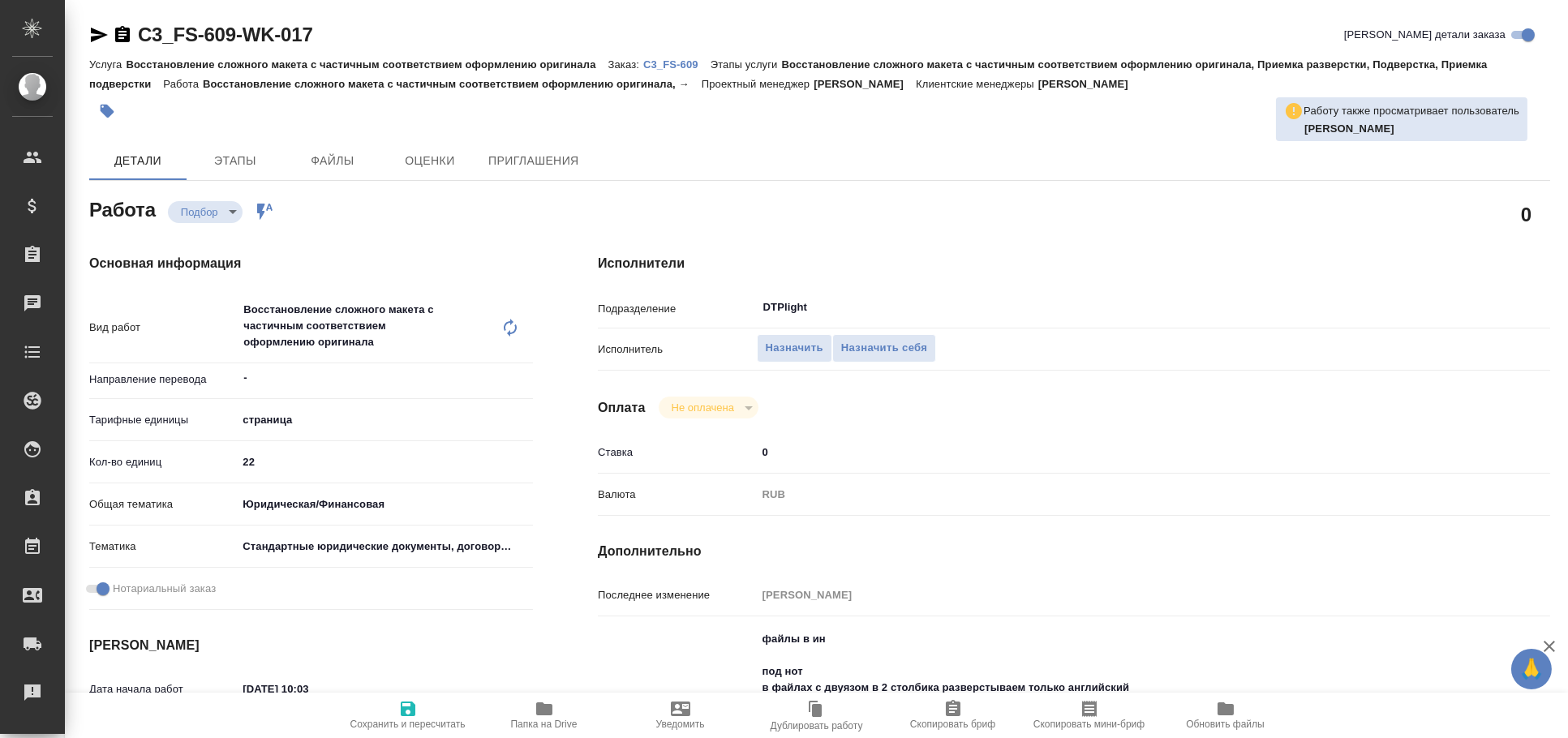
type textarea "x"
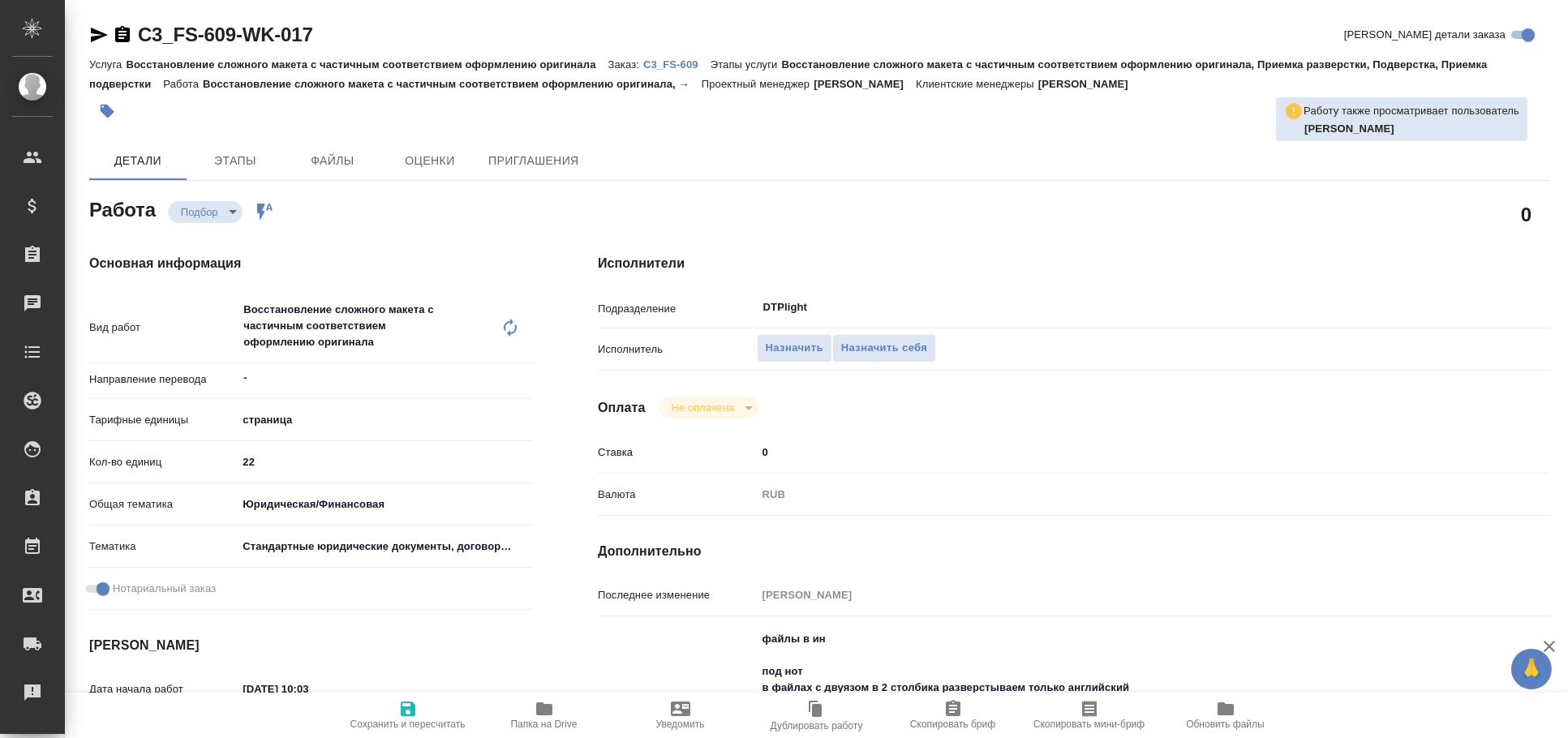
type textarea "x"
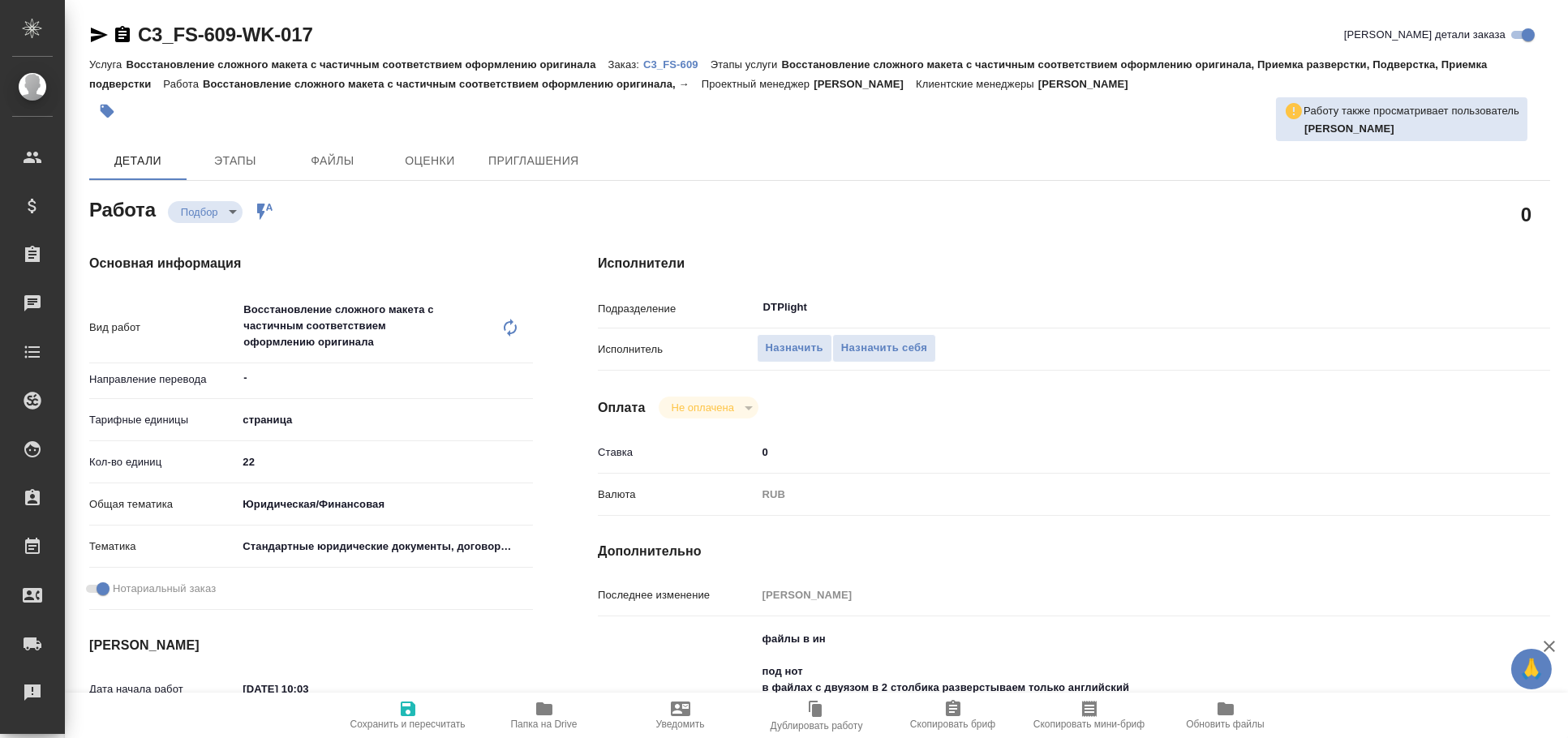
click at [92, 28] on icon "button" at bounding box center [99, 35] width 17 height 15
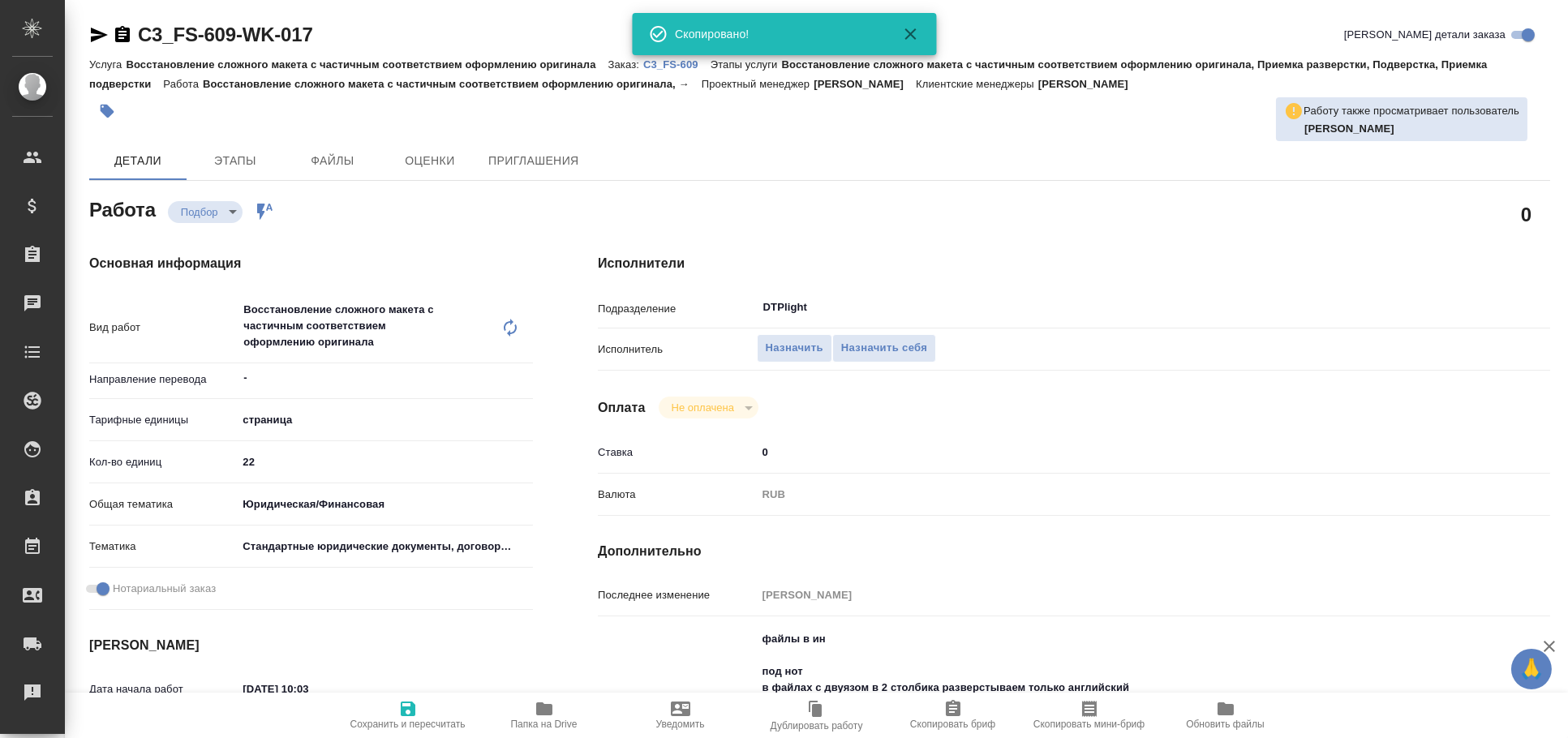
type textarea "x"
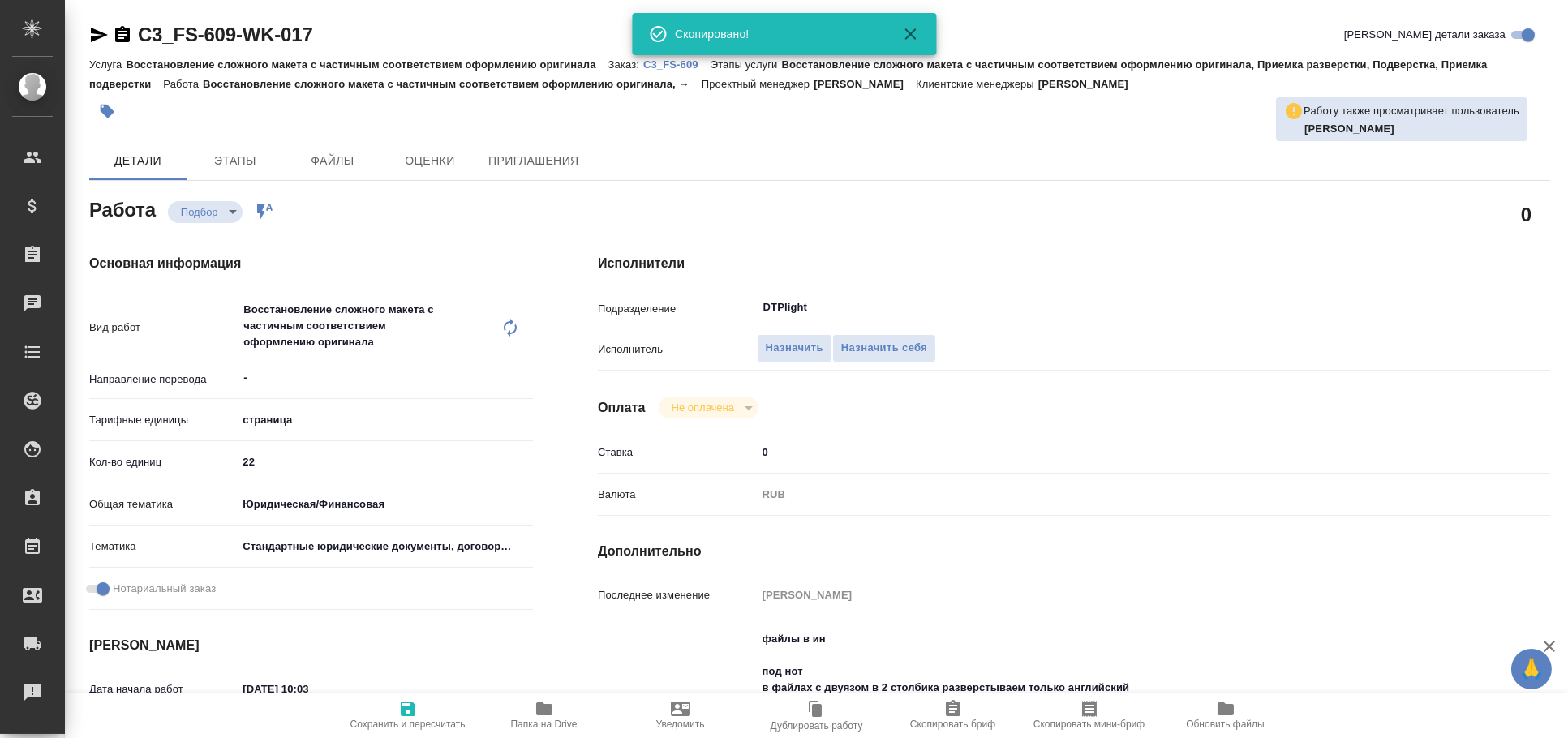
type textarea "x"
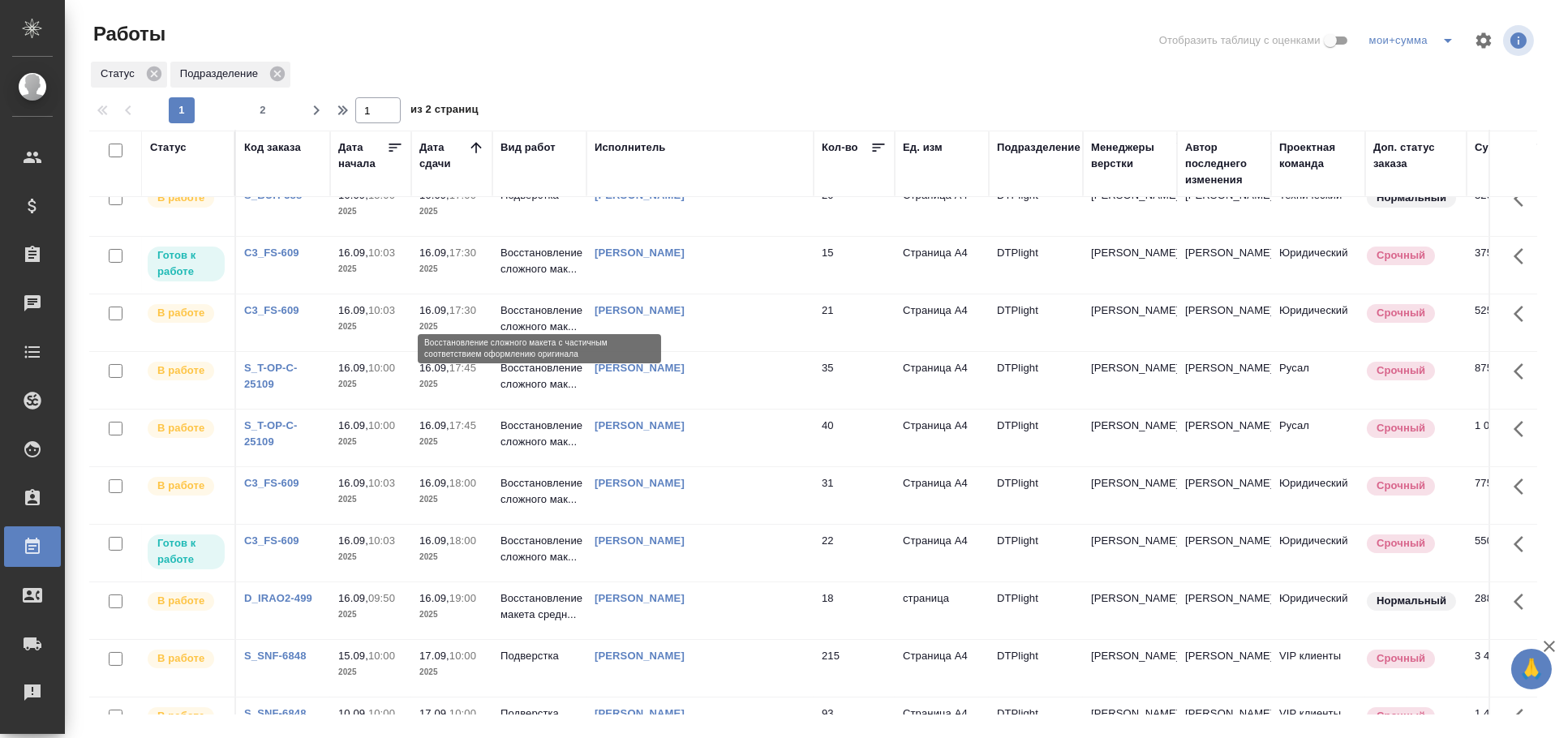
scroll to position [656, 0]
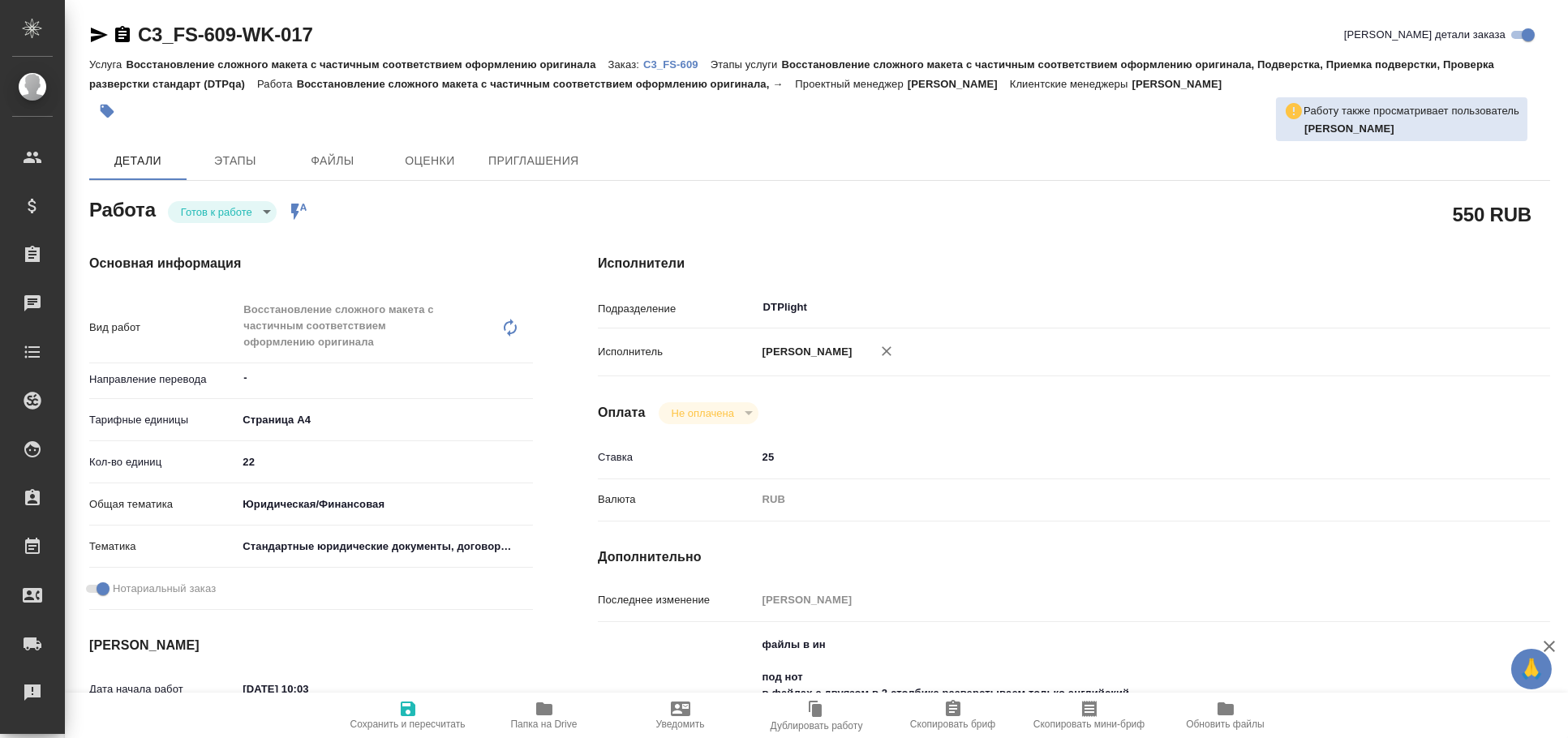
type textarea "x"
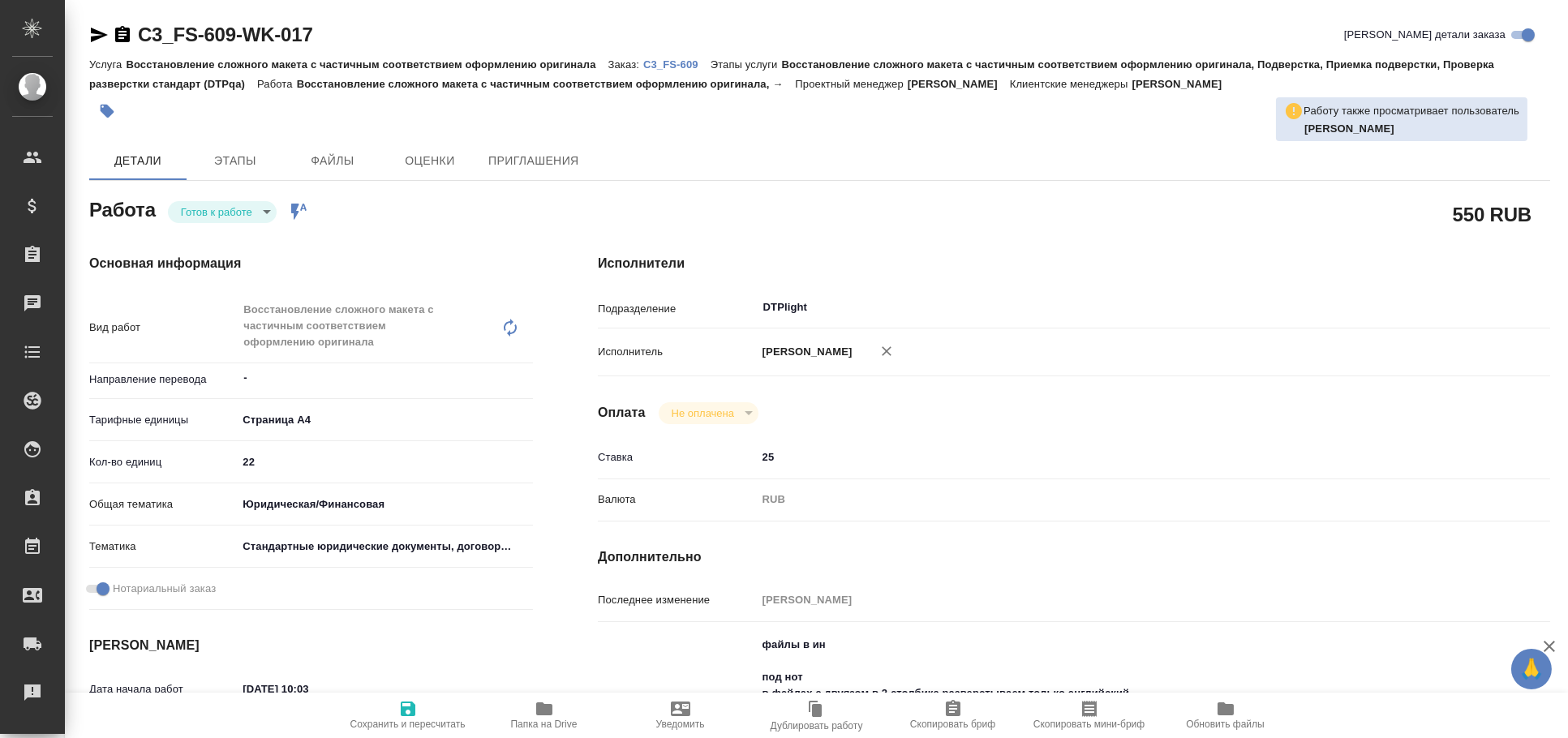
type textarea "x"
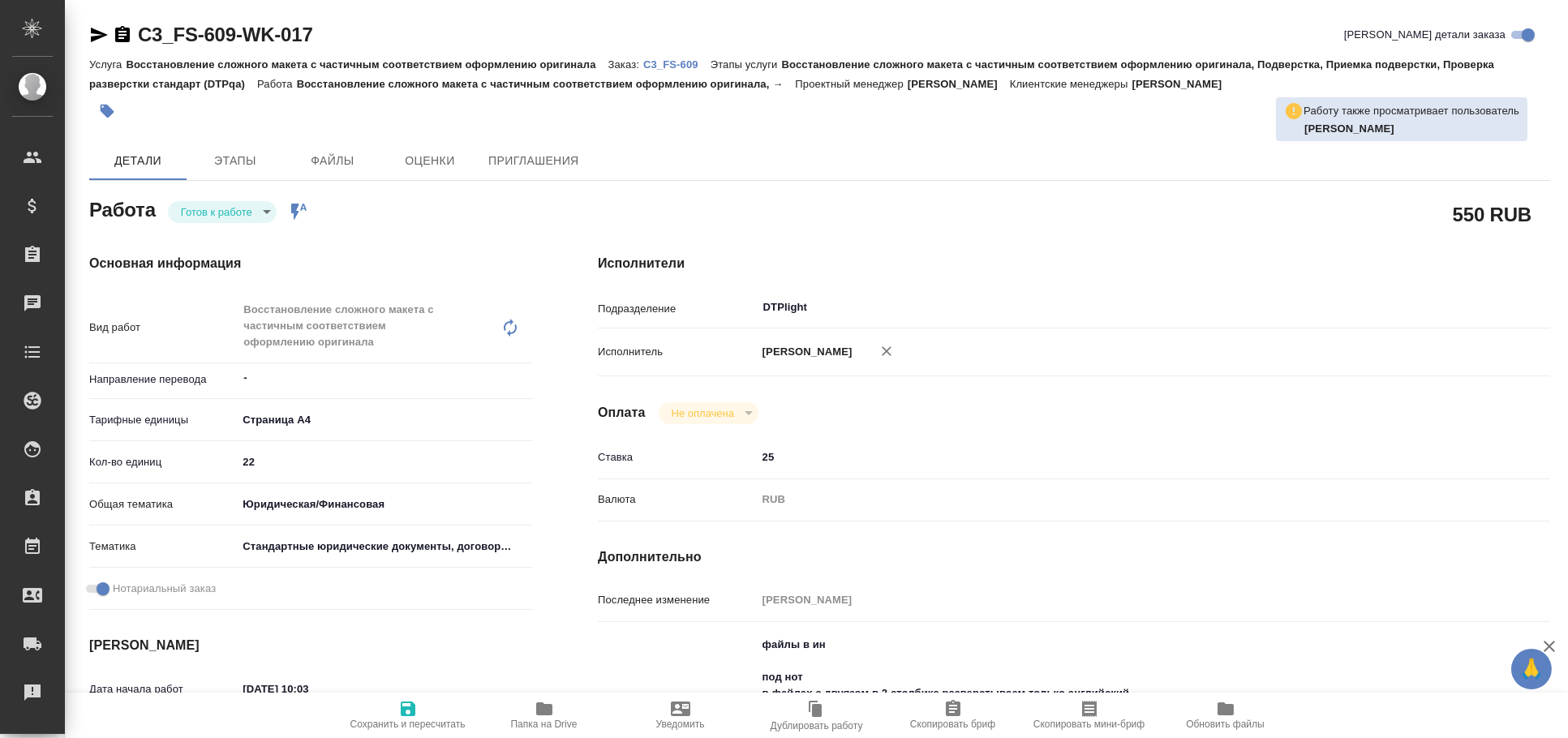
type textarea "x"
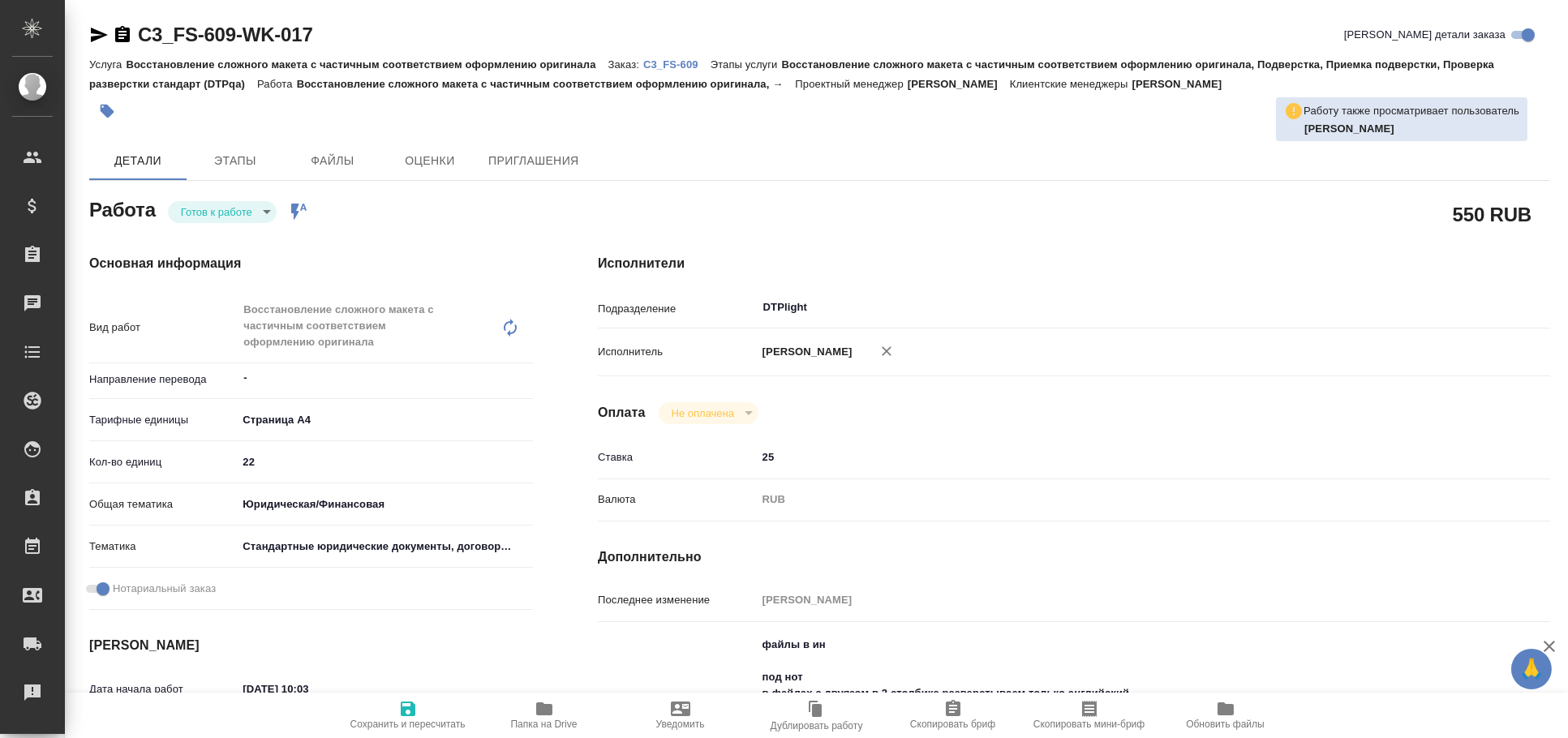
type textarea "x"
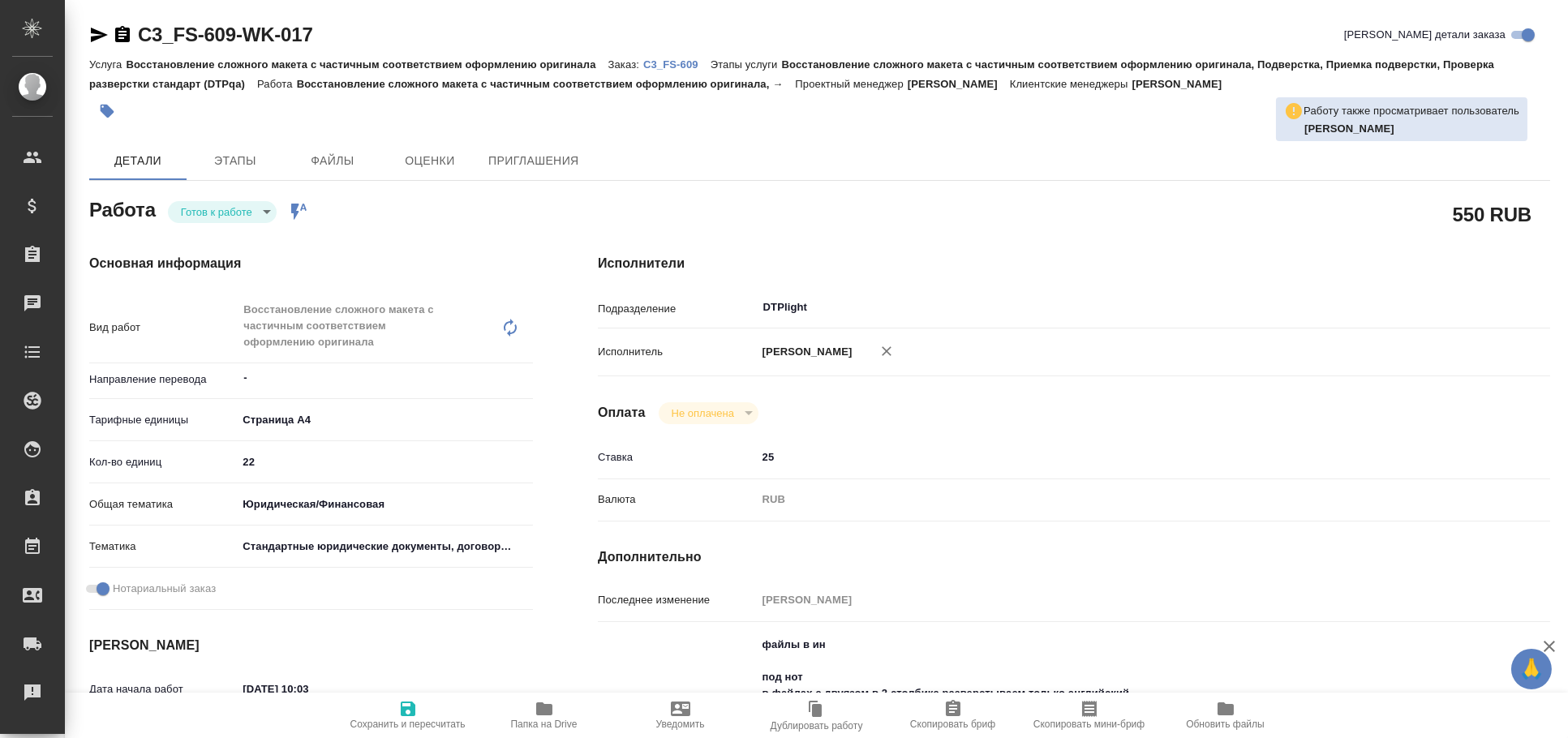
type textarea "x"
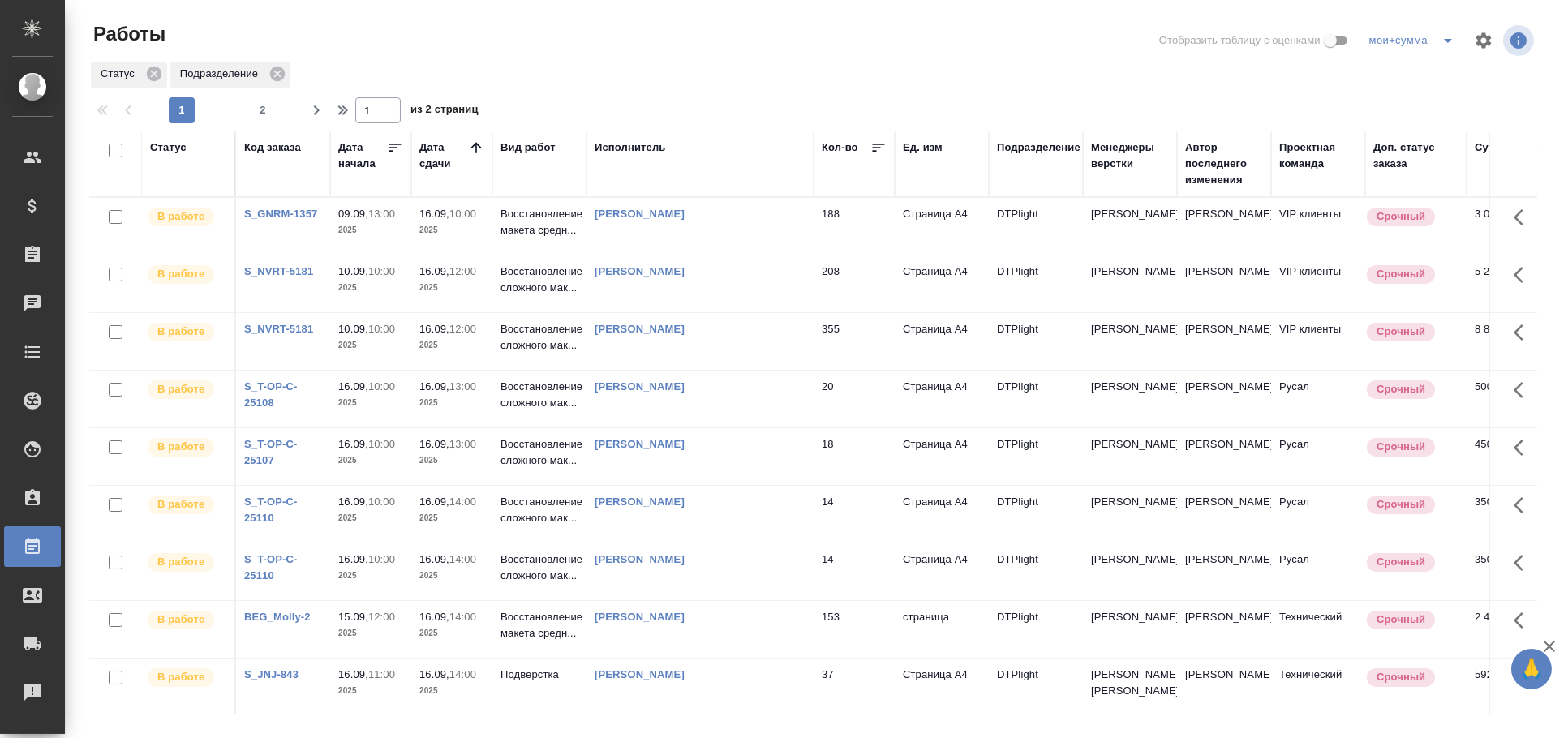
click at [188, 144] on div "Статус" at bounding box center [188, 147] width 77 height 16
click at [179, 144] on div "Статус" at bounding box center [168, 147] width 36 height 16
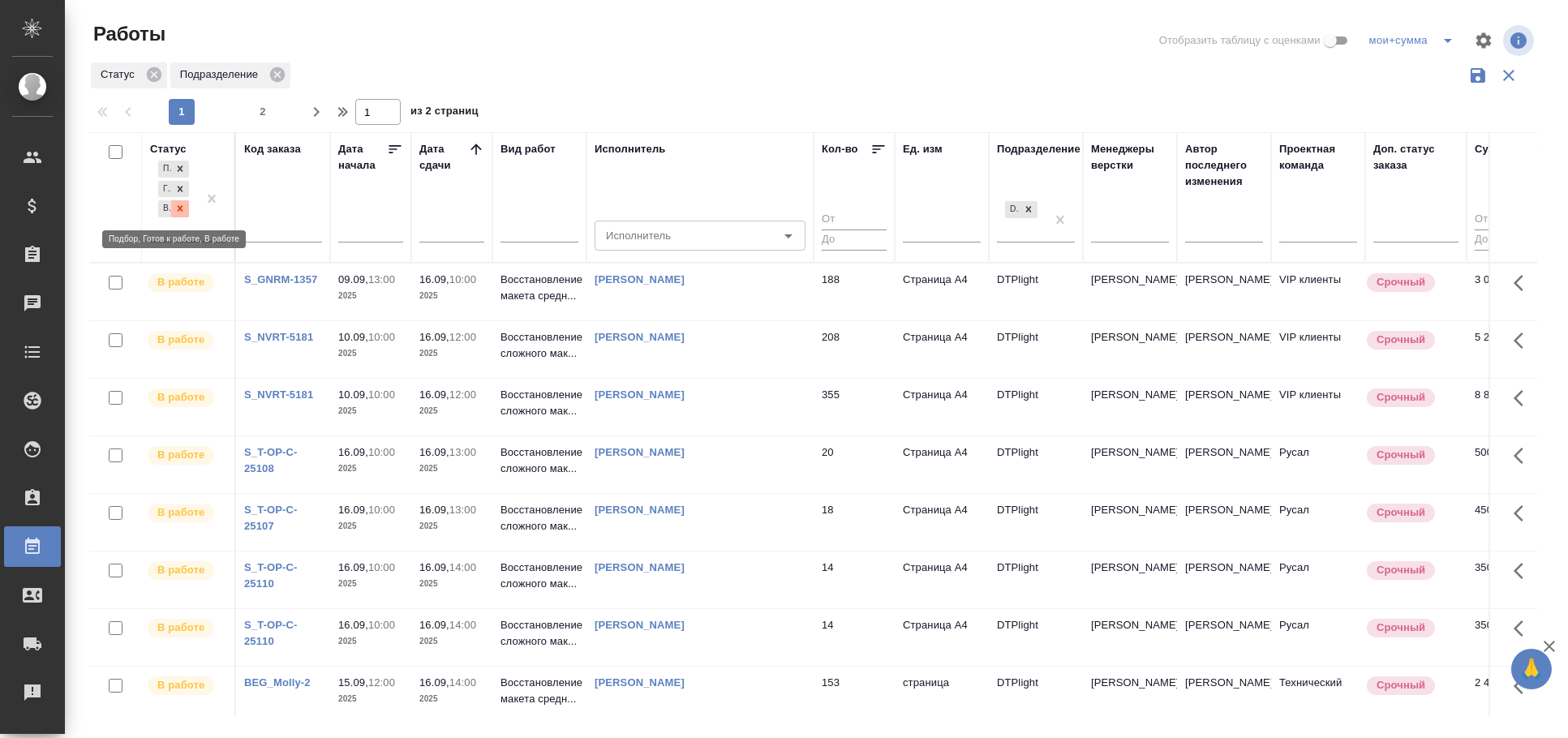
click at [181, 217] on div at bounding box center [180, 208] width 18 height 17
